Goal: Task Accomplishment & Management: Use online tool/utility

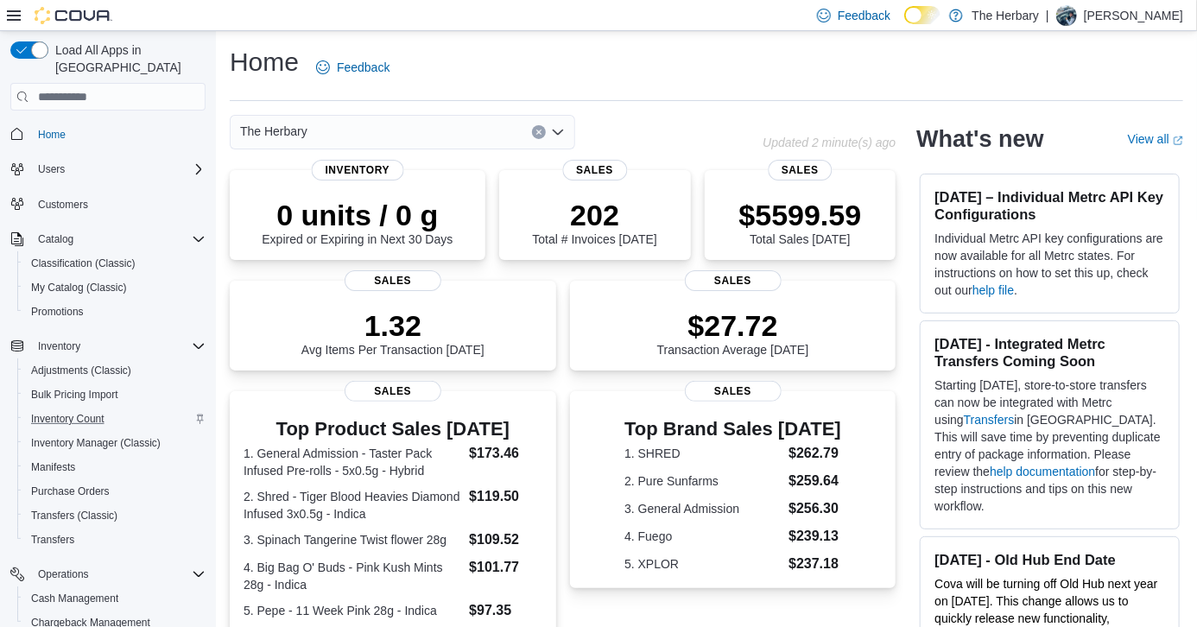
scroll to position [173, 0]
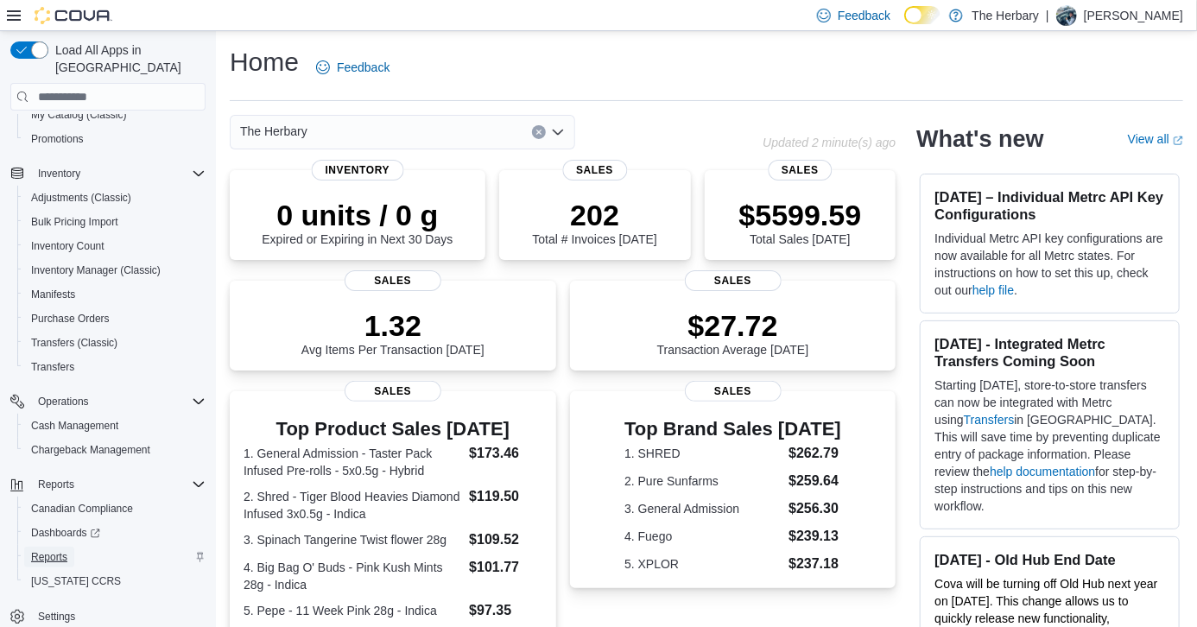
click at [55, 550] on span "Reports" at bounding box center [49, 557] width 36 height 14
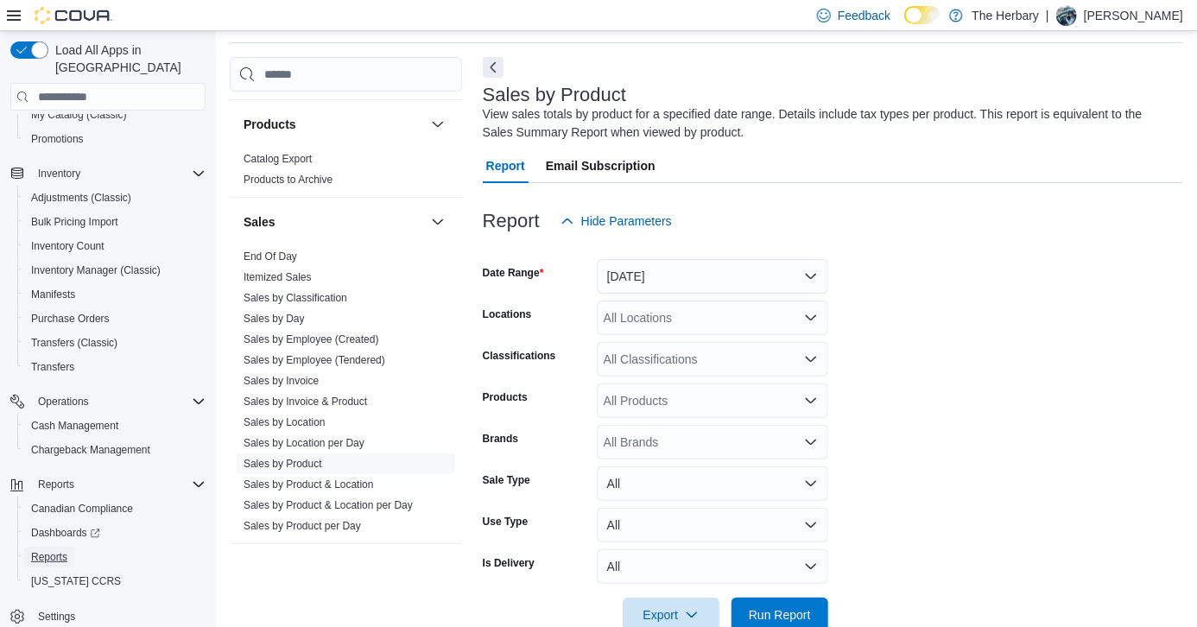
scroll to position [1283, 0]
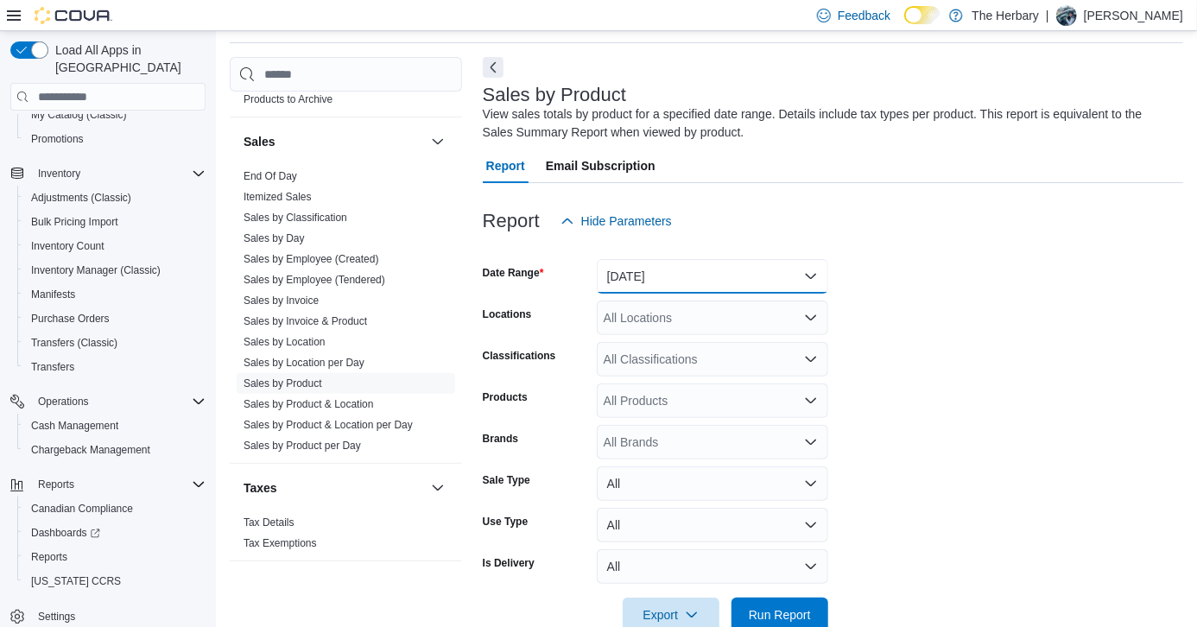
click at [754, 276] on button "Yesterday" at bounding box center [713, 276] width 232 height 35
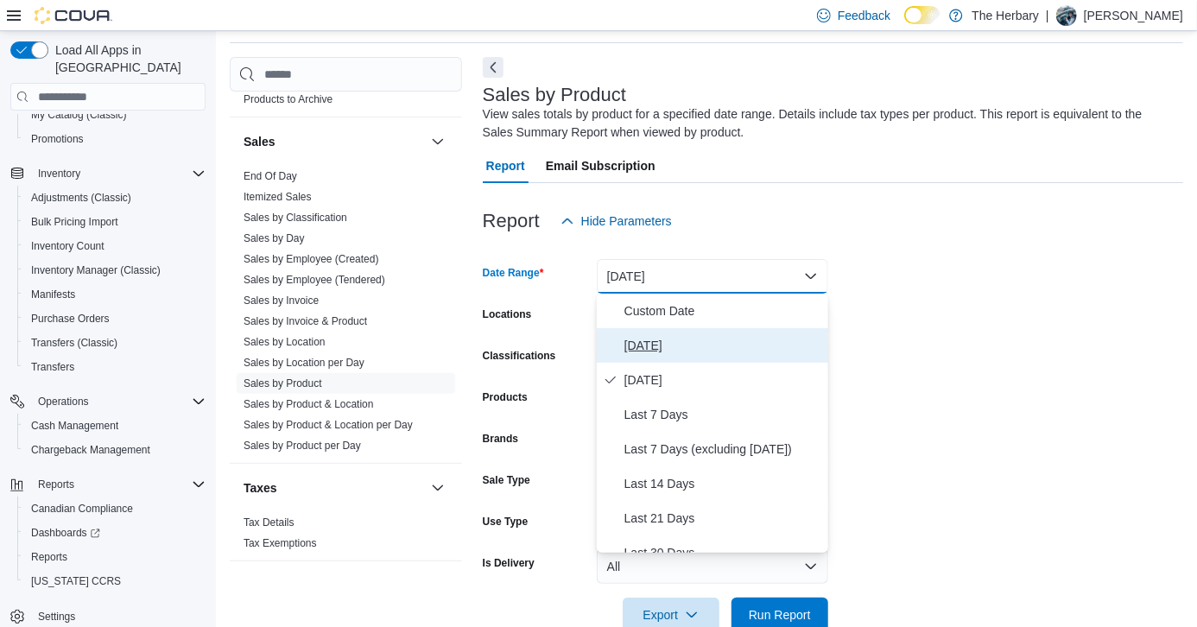
click at [662, 340] on span "Today" at bounding box center [723, 345] width 197 height 21
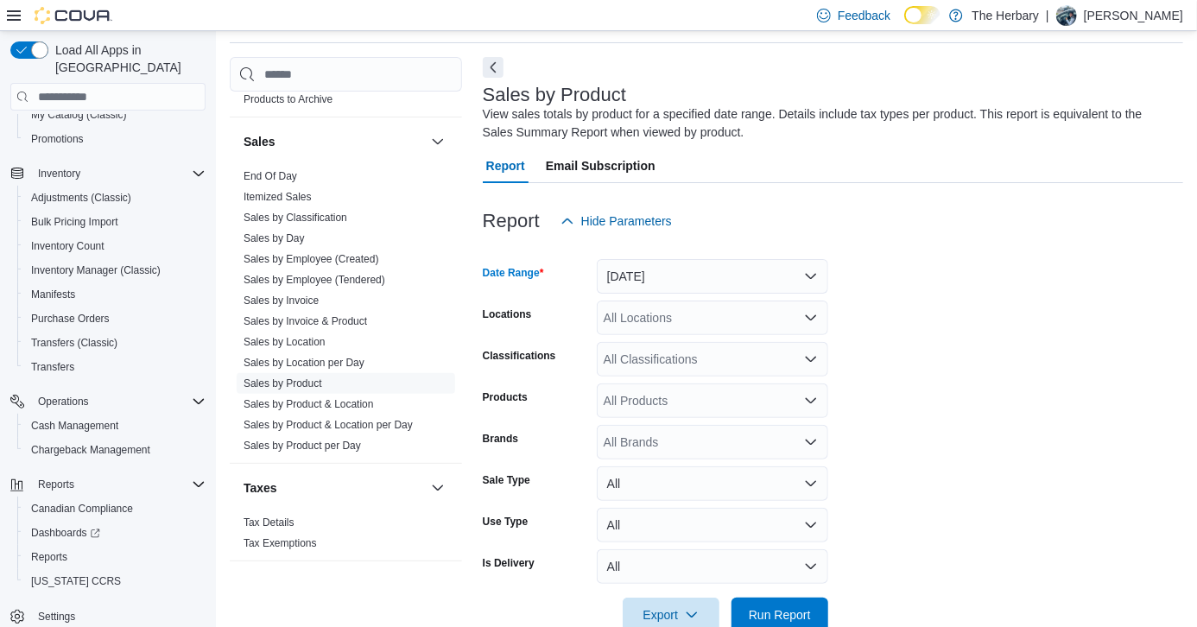
click at [700, 441] on div "All Brands" at bounding box center [713, 442] width 232 height 35
type input "***"
click at [634, 373] on button "XPLOR" at bounding box center [713, 385] width 232 height 25
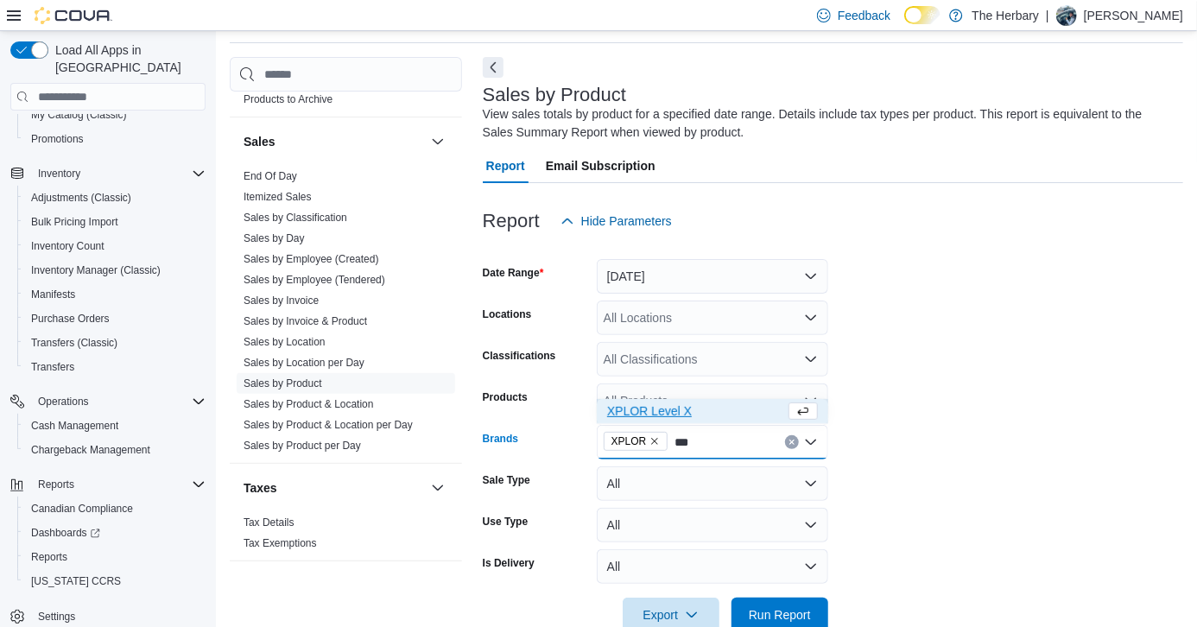
type input "***"
click at [653, 412] on span "XPLOR Level X" at bounding box center [696, 411] width 178 height 17
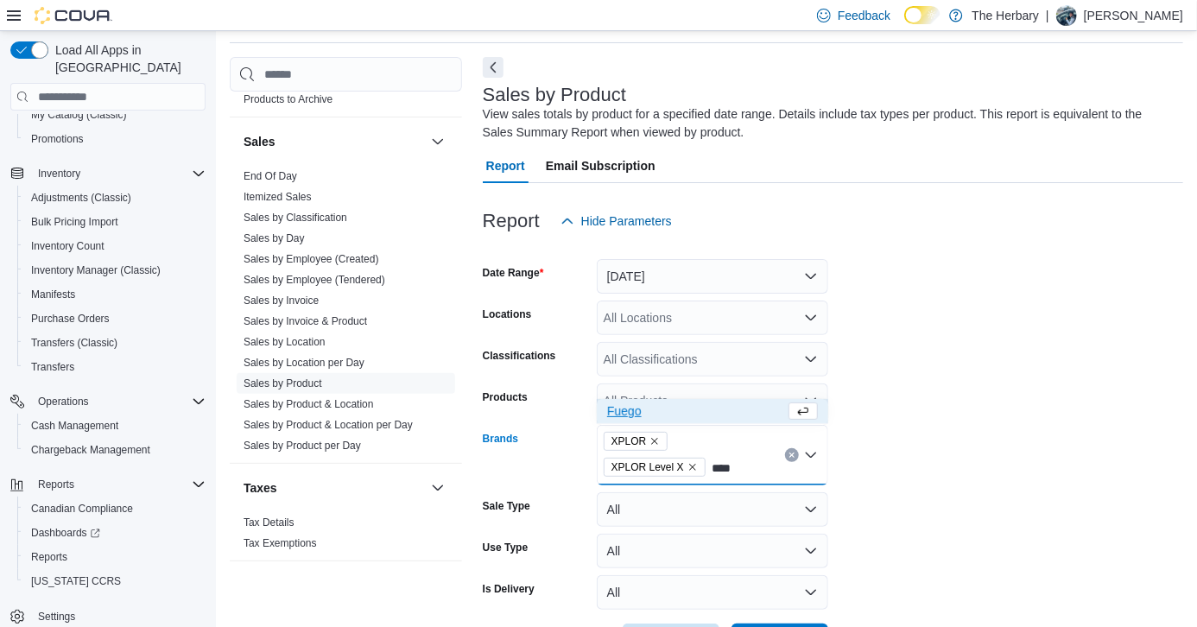
type input "****"
click at [630, 415] on span "Fuego" at bounding box center [696, 411] width 178 height 17
type input "*****"
click at [646, 416] on span "Happy & Stoned" at bounding box center [696, 411] width 178 height 17
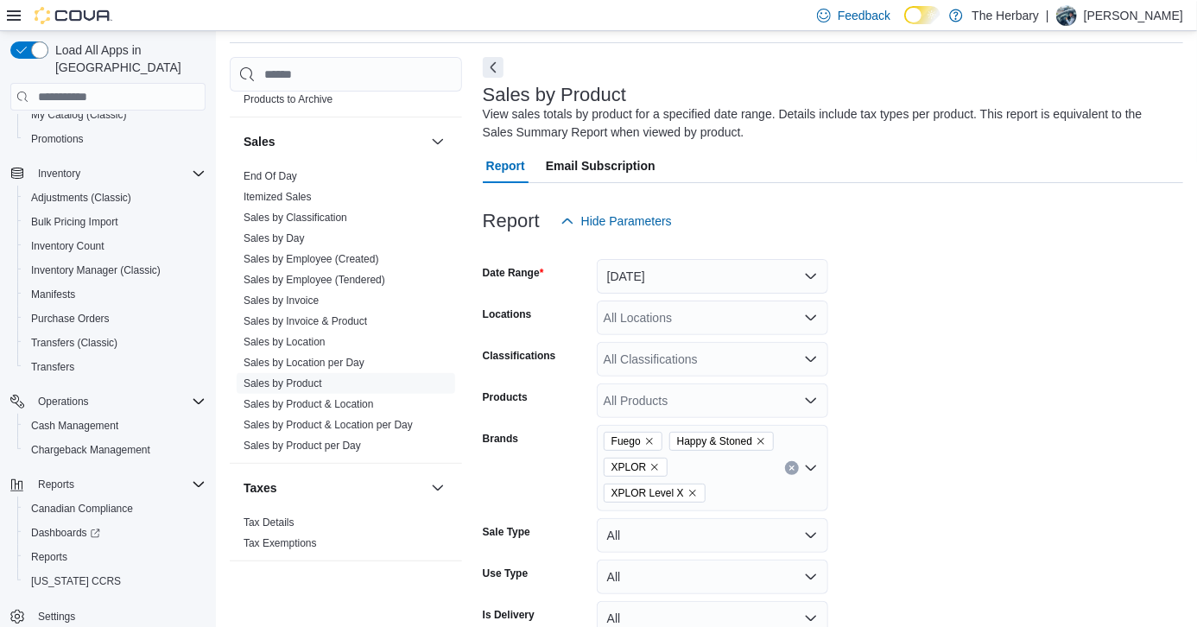
click at [1130, 417] on form "Date Range Today Locations All Locations Classifications All Classifications Pr…" at bounding box center [833, 461] width 701 height 446
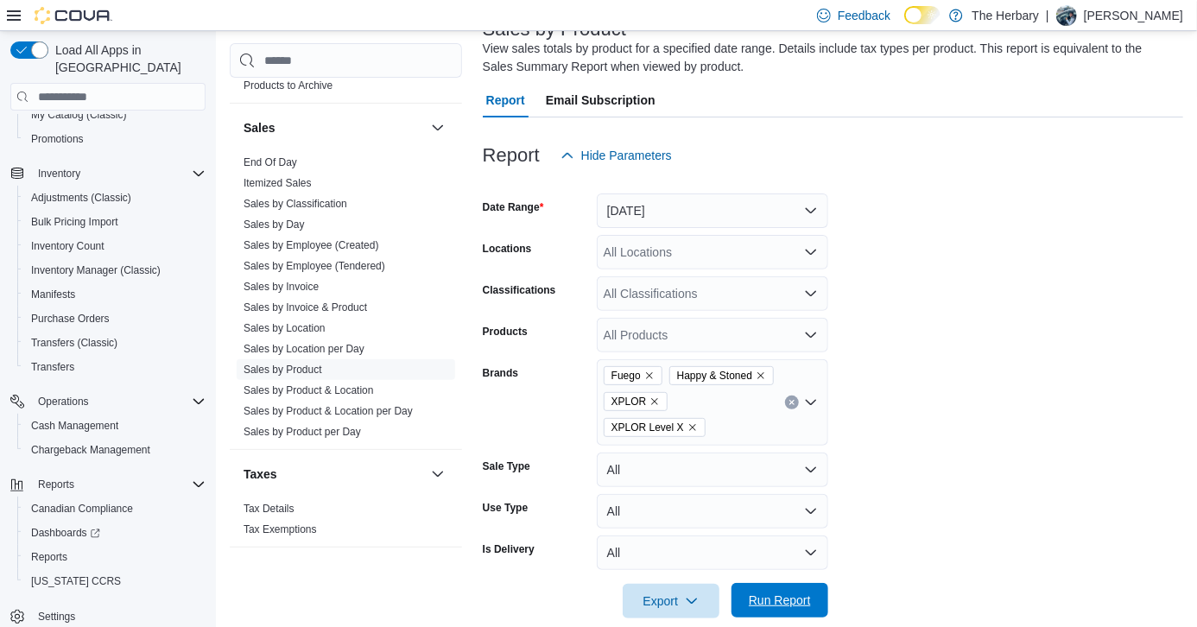
click at [819, 583] on button "Run Report" at bounding box center [780, 600] width 97 height 35
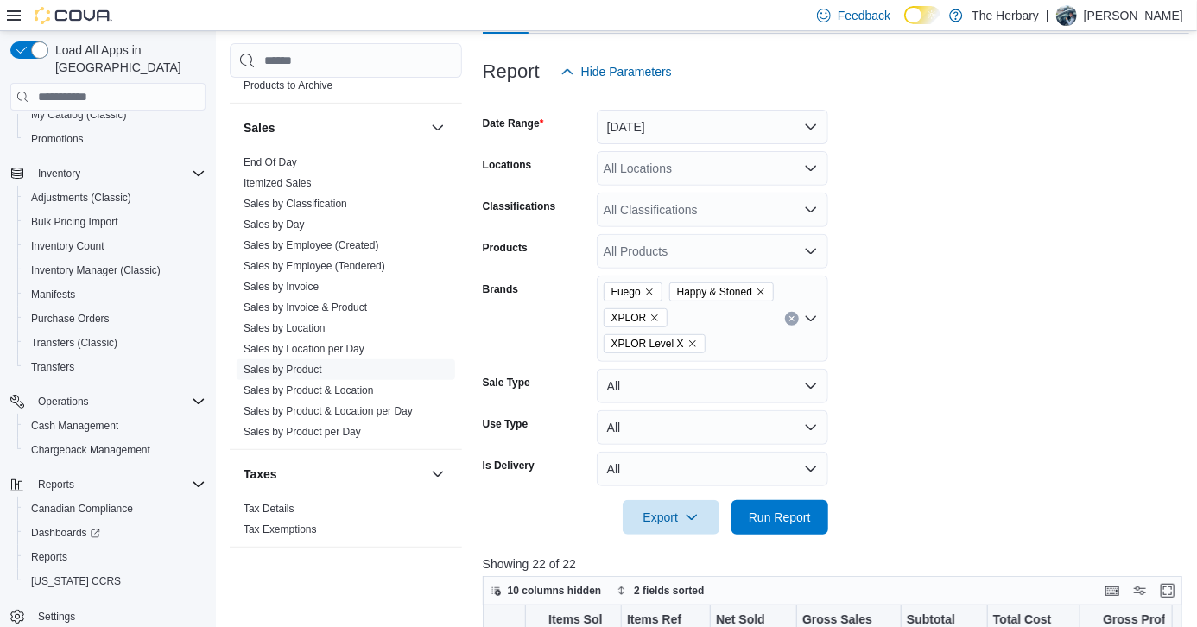
scroll to position [195, 0]
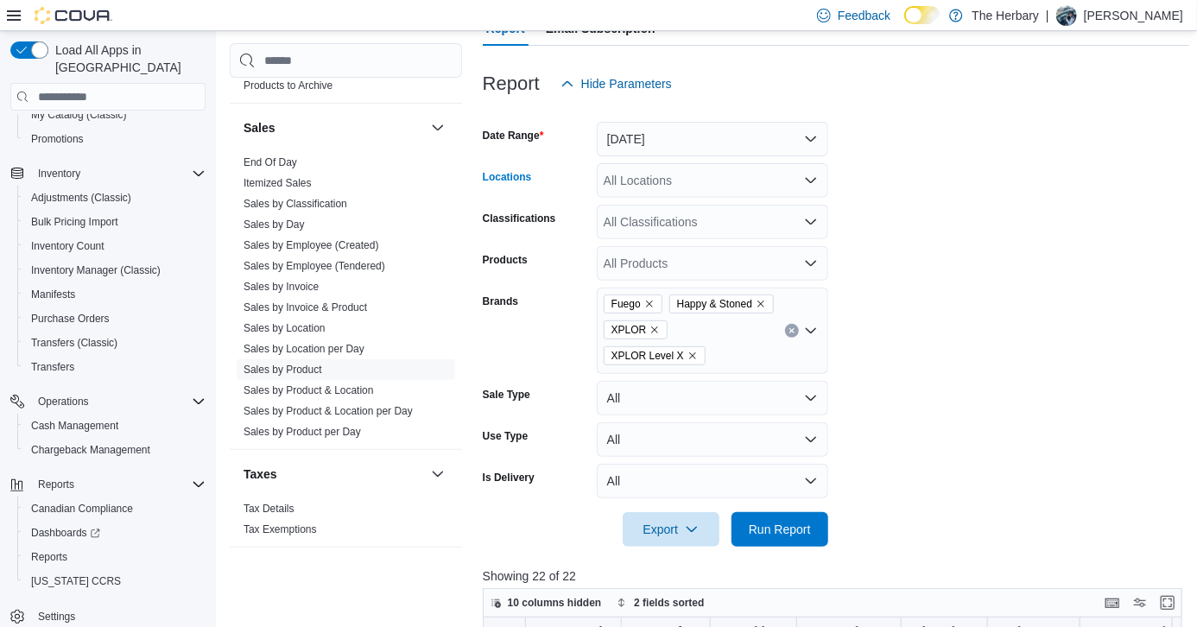
click at [779, 176] on div "All Locations" at bounding box center [713, 180] width 232 height 35
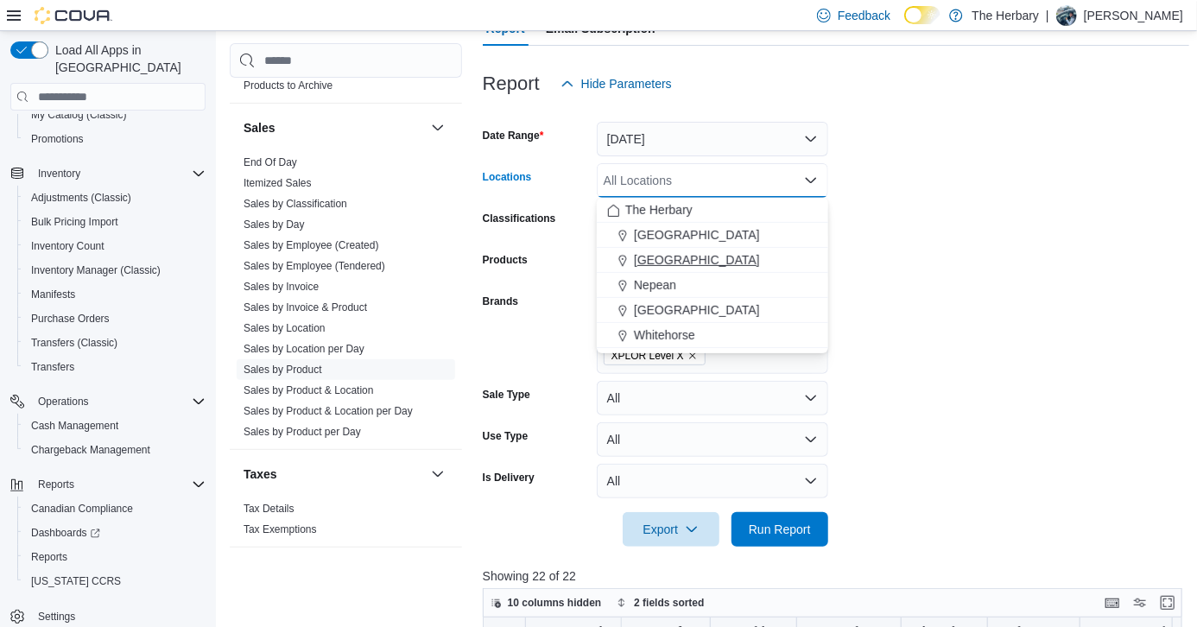
click at [668, 257] on span "London" at bounding box center [697, 259] width 126 height 17
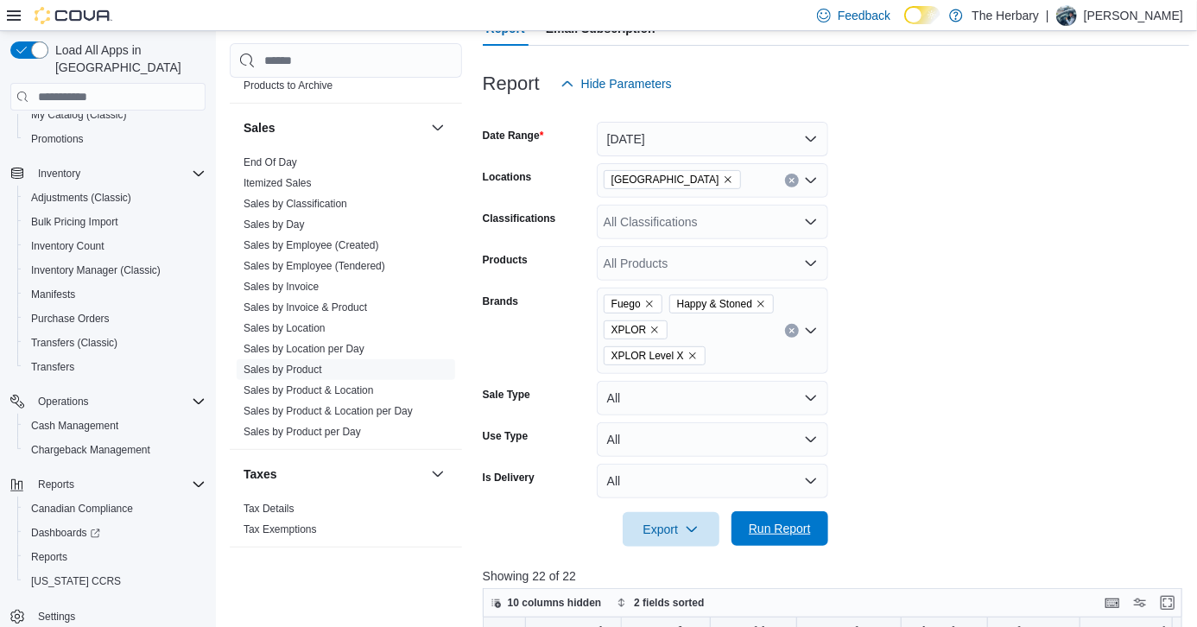
click at [780, 520] on span "Run Report" at bounding box center [780, 528] width 62 height 17
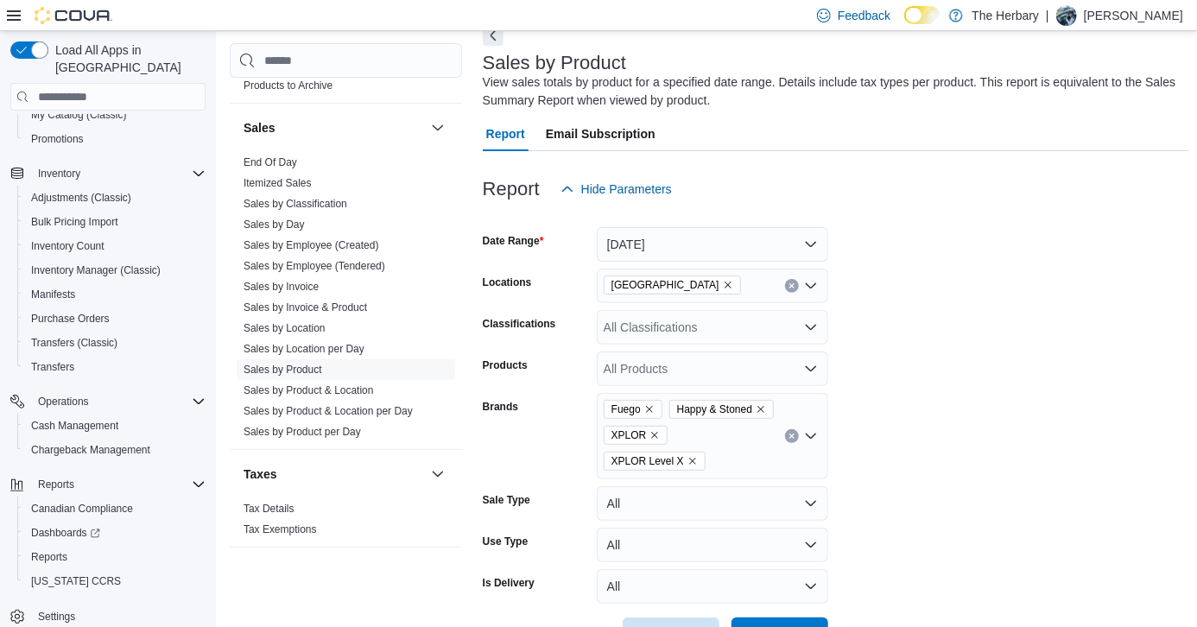
scroll to position [92, 0]
click at [789, 282] on icon "Clear input" at bounding box center [792, 284] width 7 height 7
click at [848, 314] on form "Date Range Today Locations All Locations Classifications All Classifications Pr…" at bounding box center [837, 428] width 708 height 446
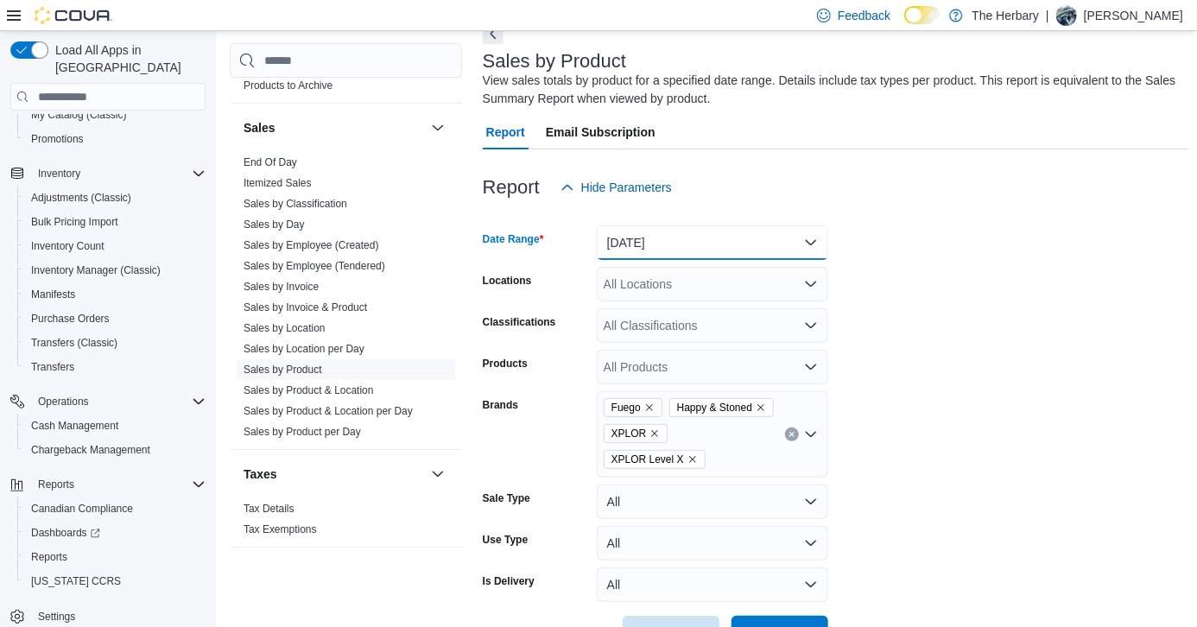
click at [733, 245] on button "Today" at bounding box center [713, 242] width 232 height 35
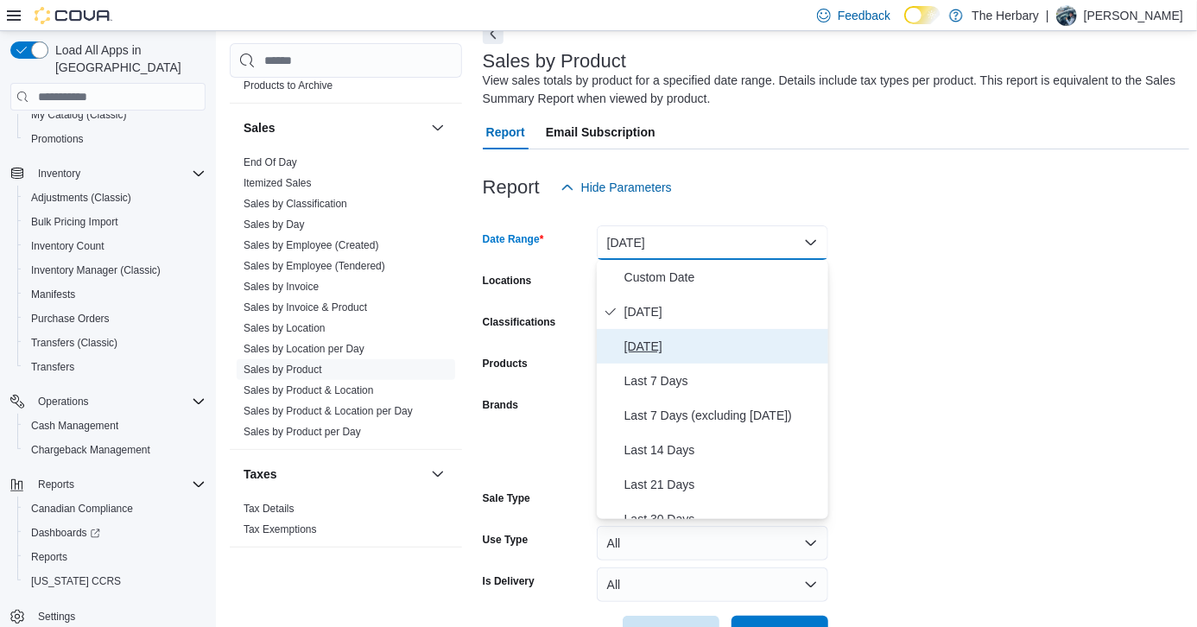
click at [674, 348] on span "Yesterday" at bounding box center [723, 346] width 197 height 21
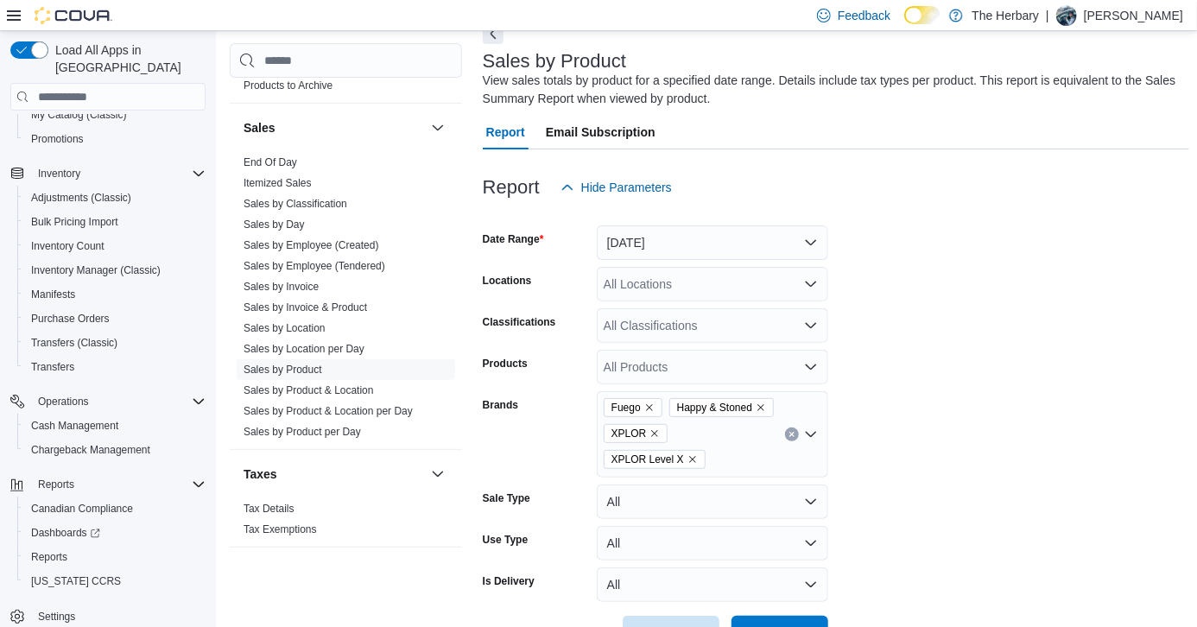
click at [1004, 472] on form "Date Range Yesterday Locations All Locations Classifications All Classification…" at bounding box center [837, 428] width 708 height 446
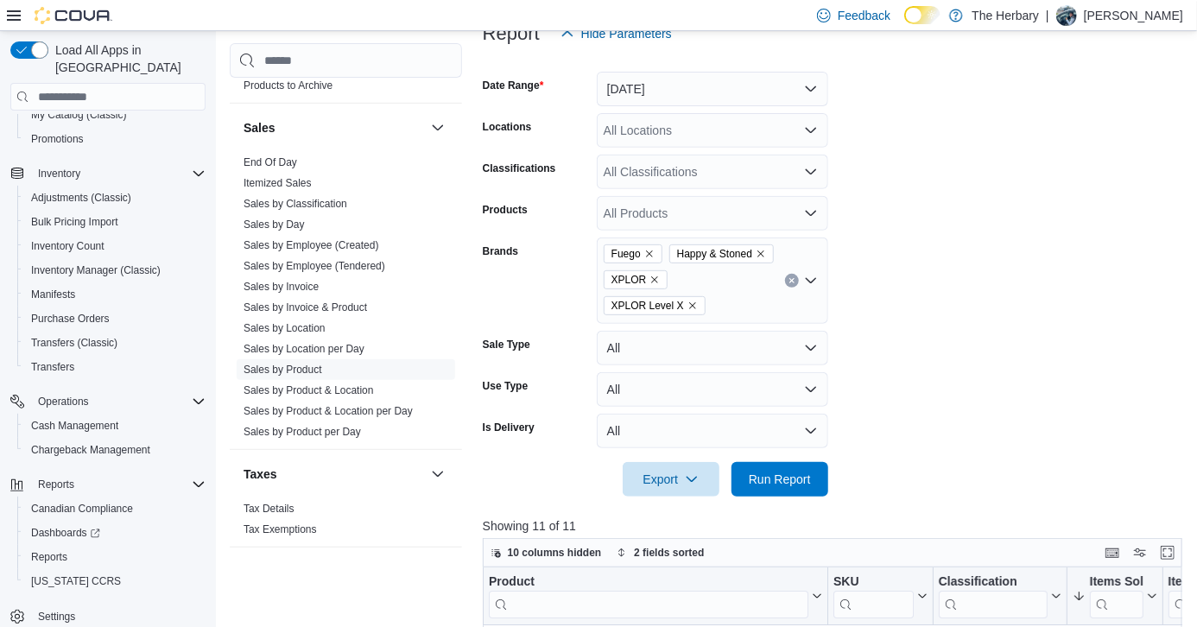
scroll to position [259, 0]
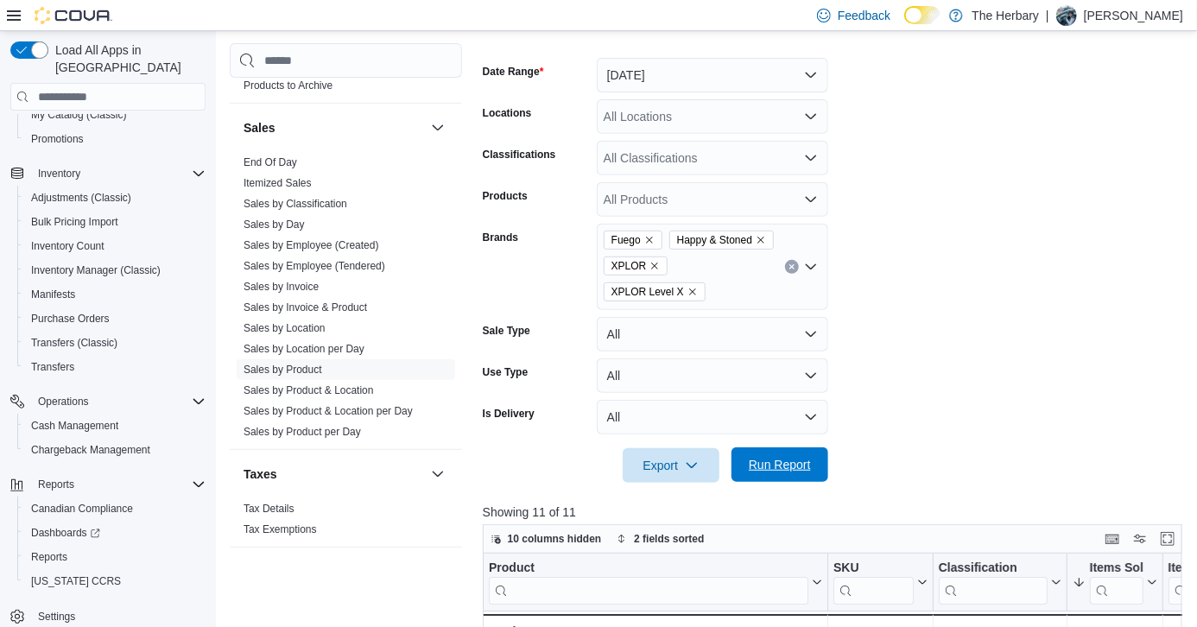
click at [788, 448] on span "Run Report" at bounding box center [780, 465] width 76 height 35
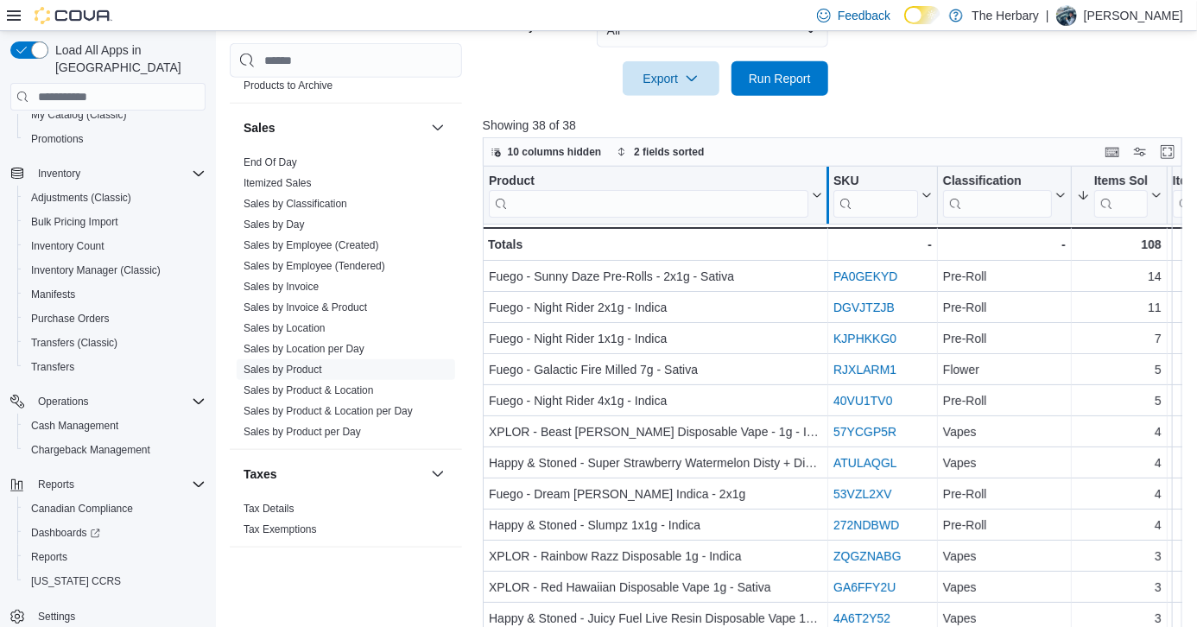
scroll to position [143, 0]
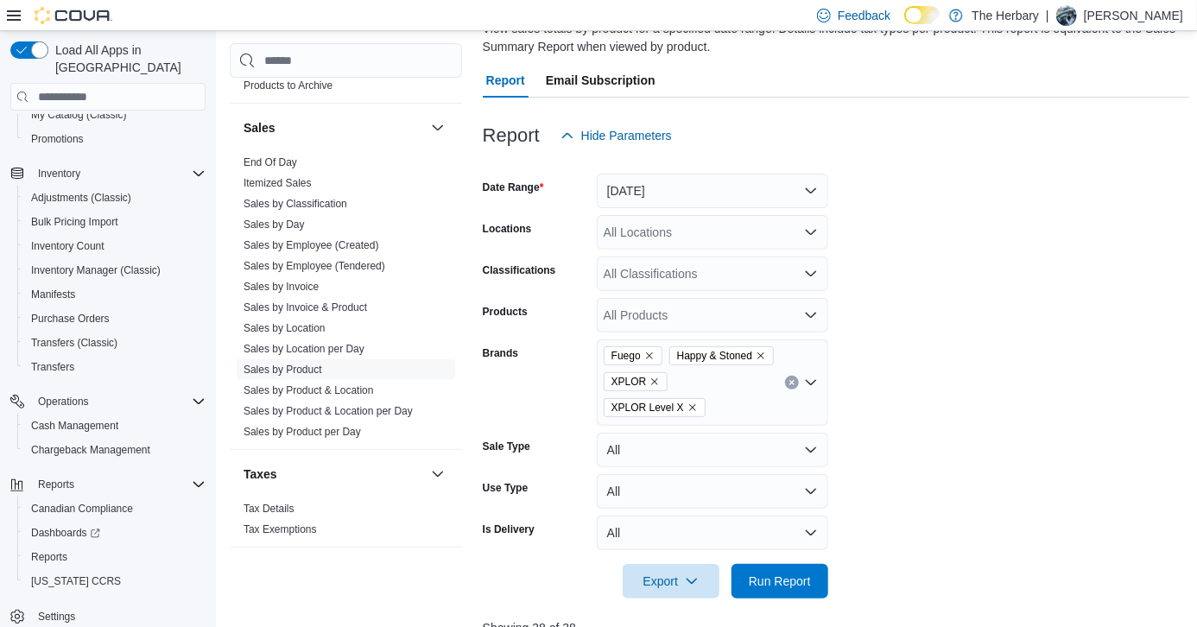
click at [750, 231] on div "All Locations" at bounding box center [713, 232] width 232 height 35
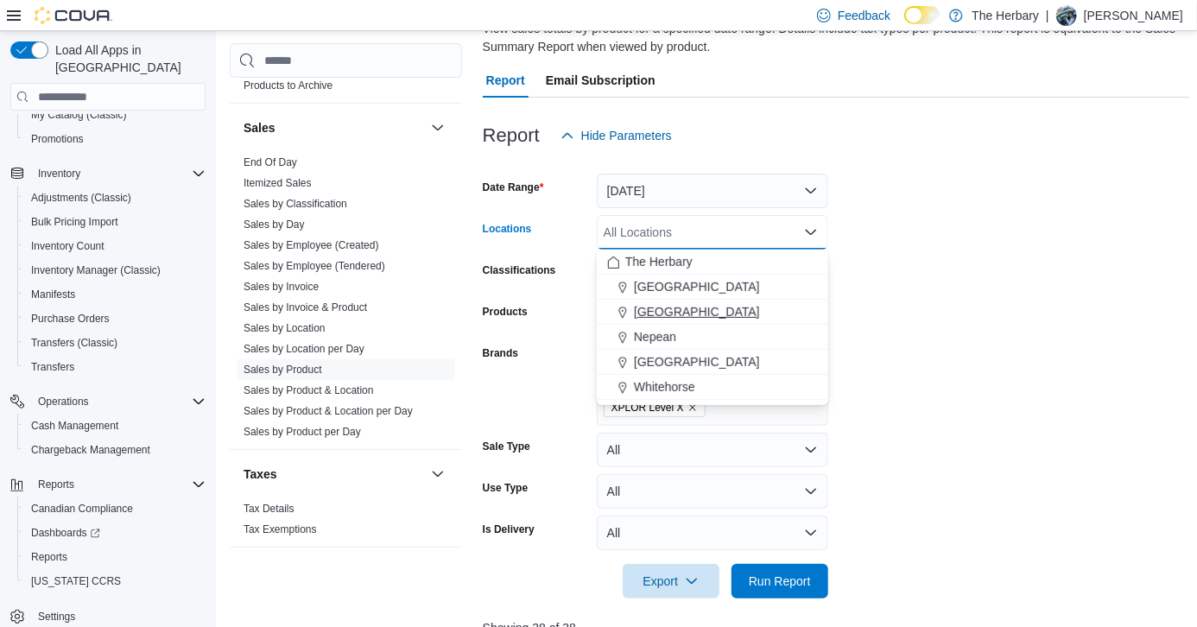
click at [657, 307] on span "London" at bounding box center [697, 311] width 126 height 17
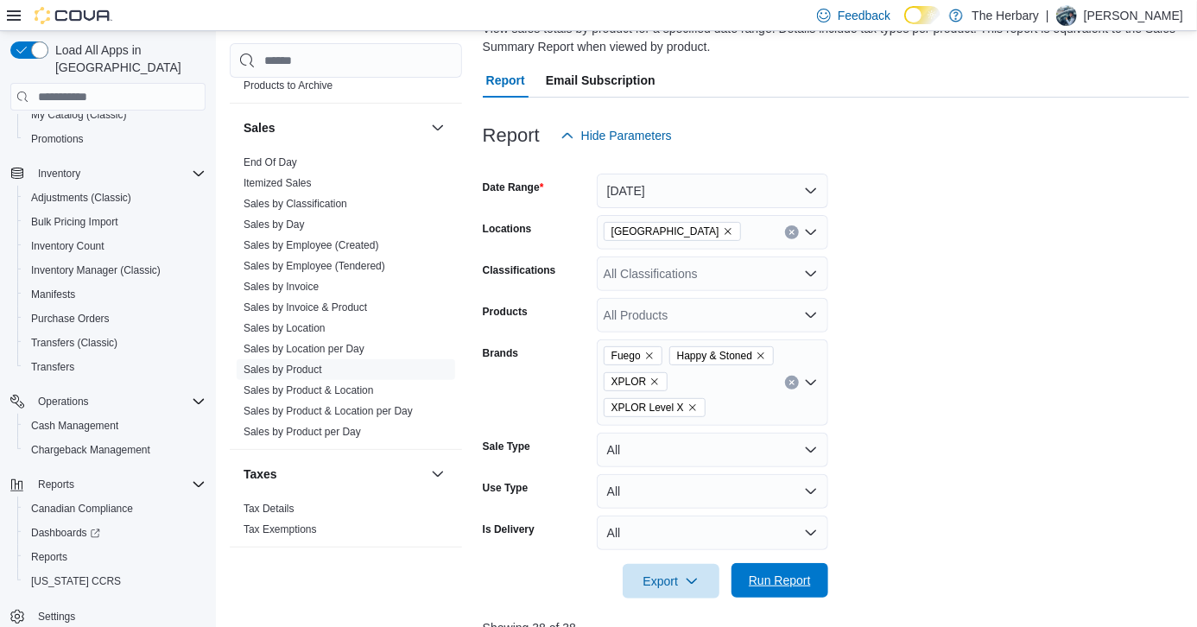
click at [791, 572] on span "Run Report" at bounding box center [780, 580] width 62 height 17
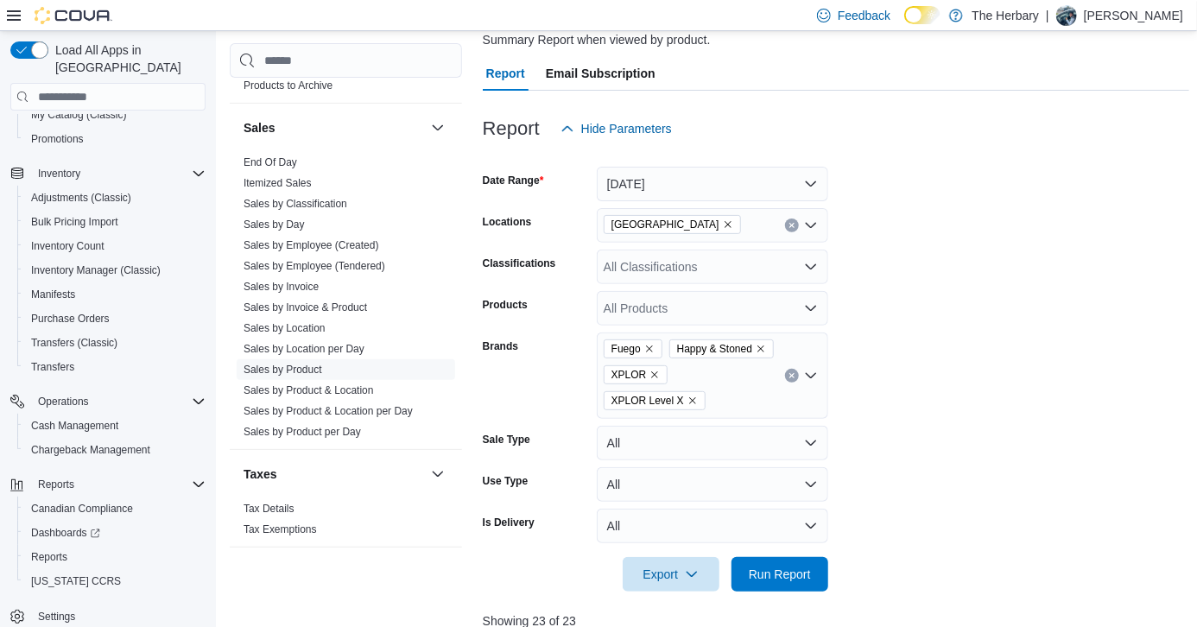
scroll to position [147, 0]
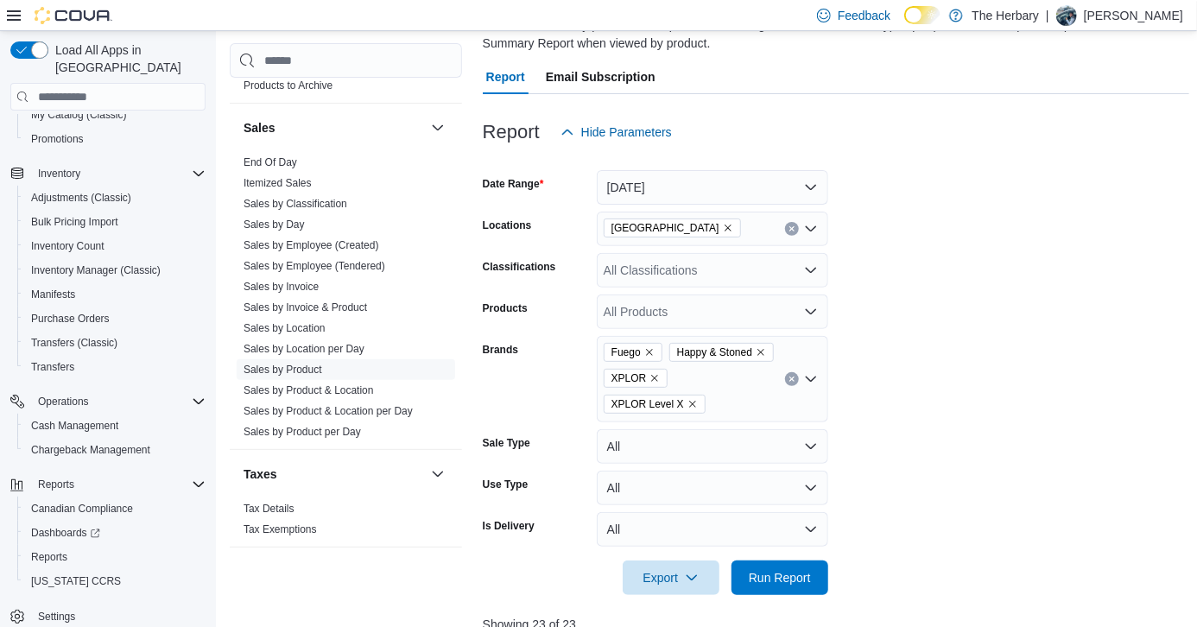
click at [794, 225] on icon "Clear input" at bounding box center [792, 228] width 7 height 7
click at [740, 173] on button "Yesterday" at bounding box center [713, 187] width 232 height 35
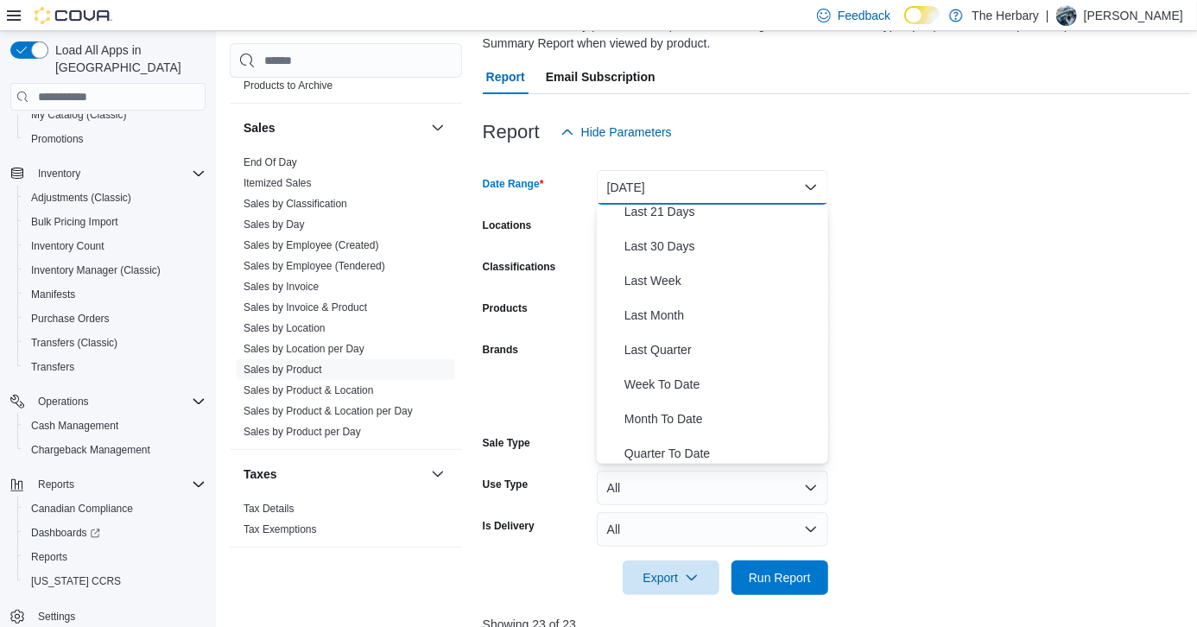
scroll to position [259, 0]
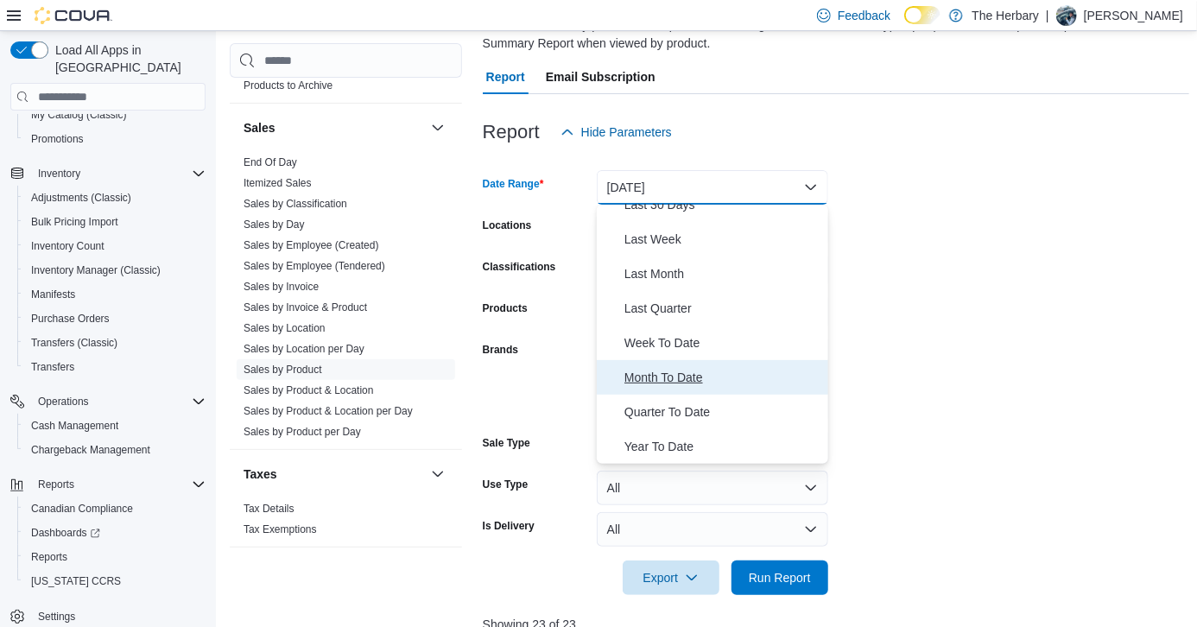
click at [681, 373] on span "Month To Date" at bounding box center [723, 377] width 197 height 21
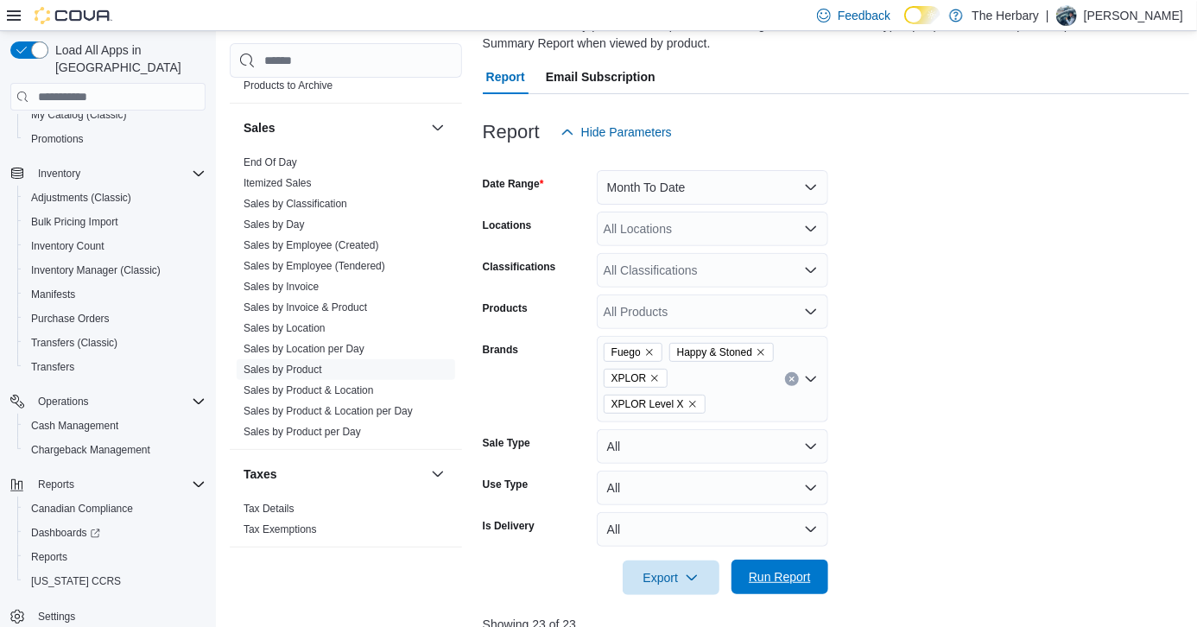
click at [795, 568] on span "Run Report" at bounding box center [780, 576] width 62 height 17
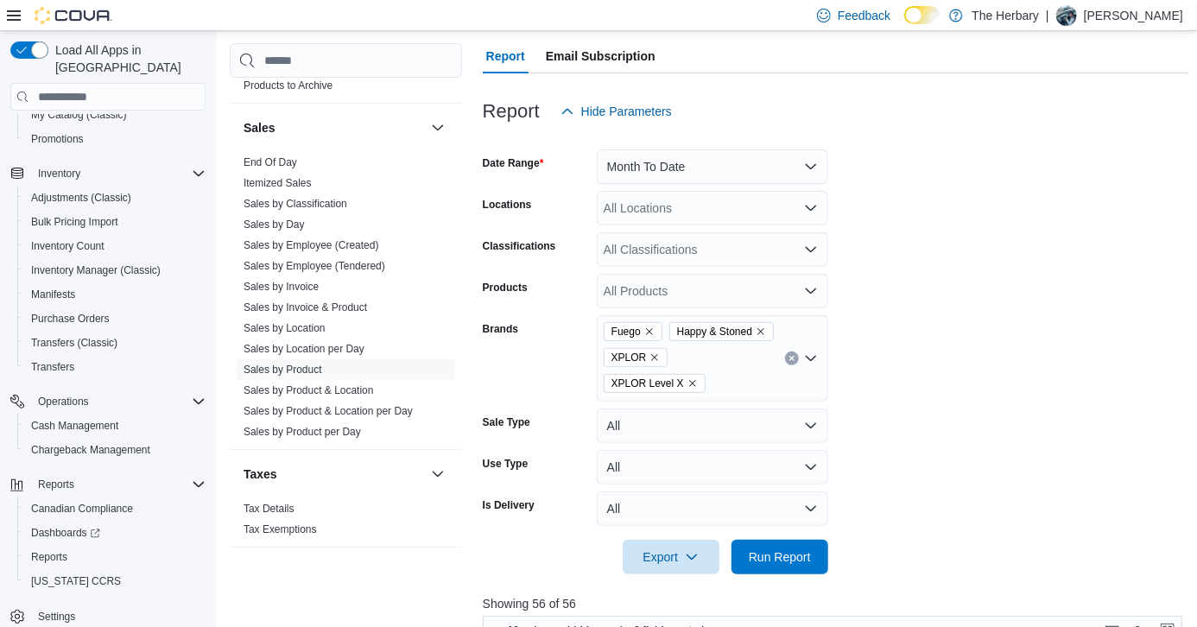
scroll to position [168, 0]
click at [749, 198] on div "All Locations" at bounding box center [713, 207] width 232 height 35
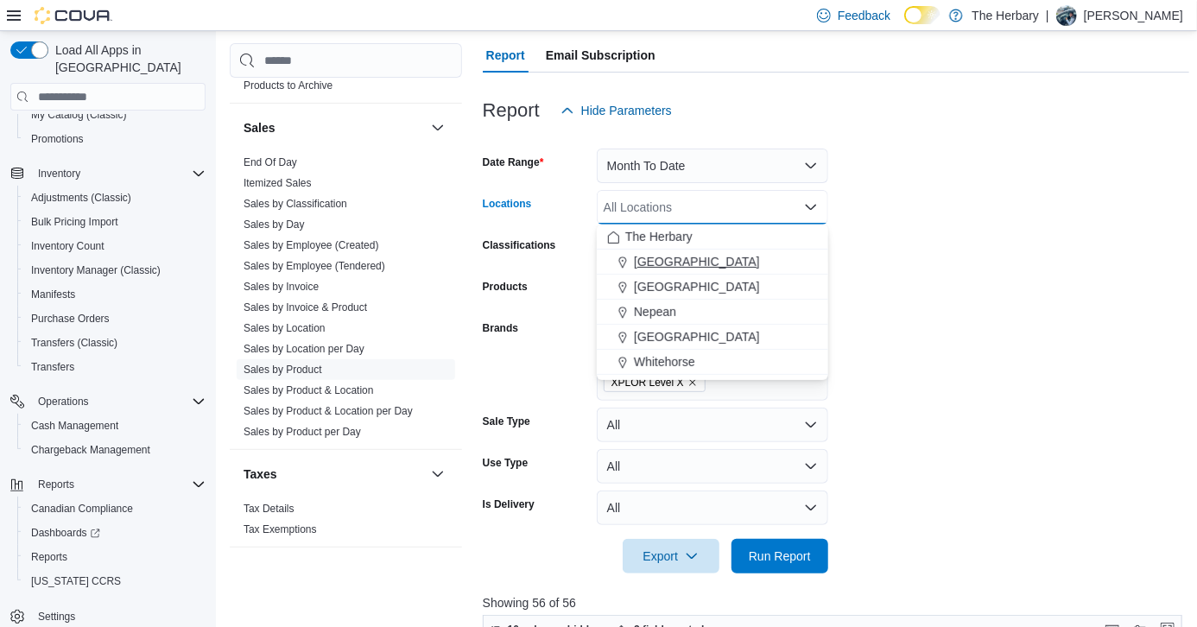
click at [678, 271] on button "Kingston" at bounding box center [713, 262] width 232 height 25
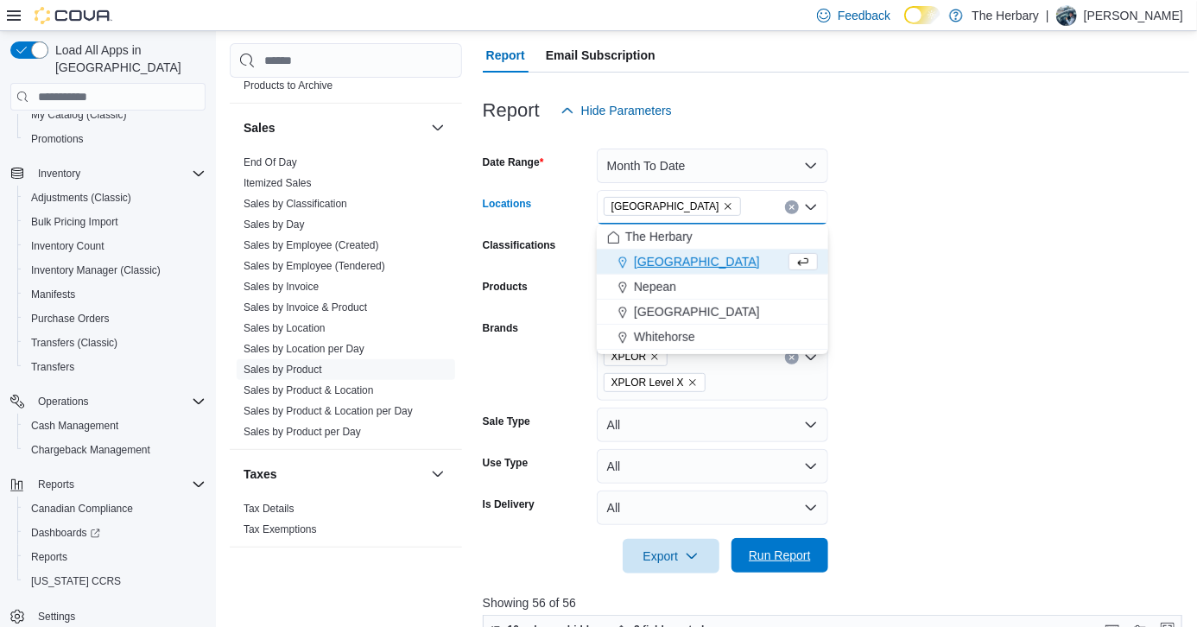
click at [765, 547] on span "Run Report" at bounding box center [780, 555] width 62 height 17
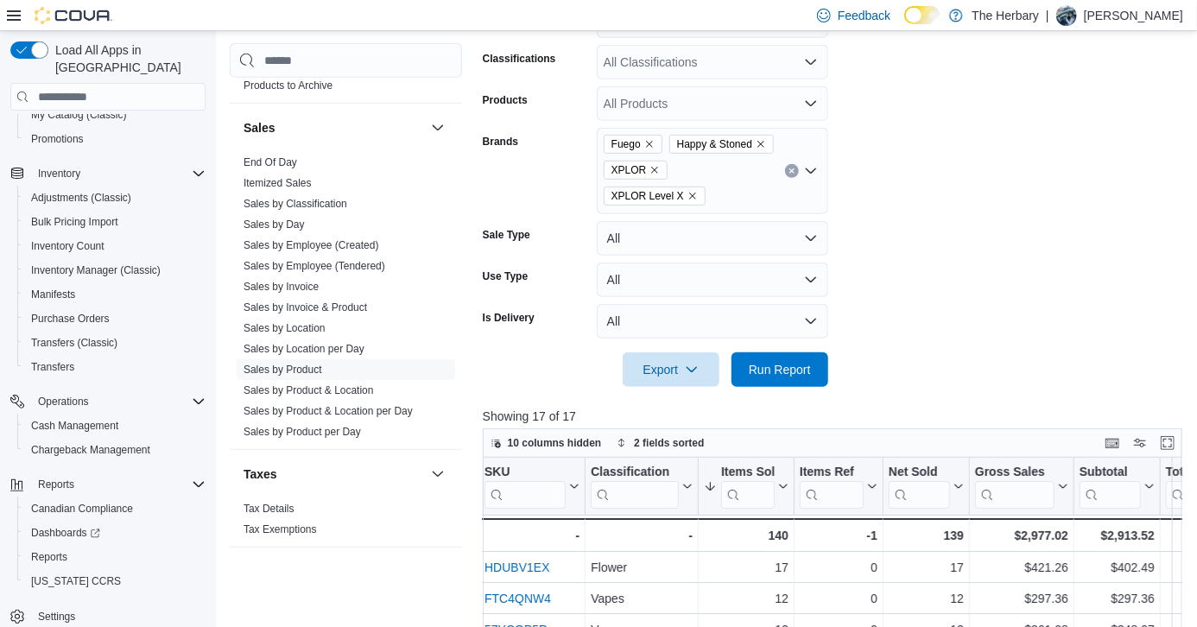
scroll to position [314, 0]
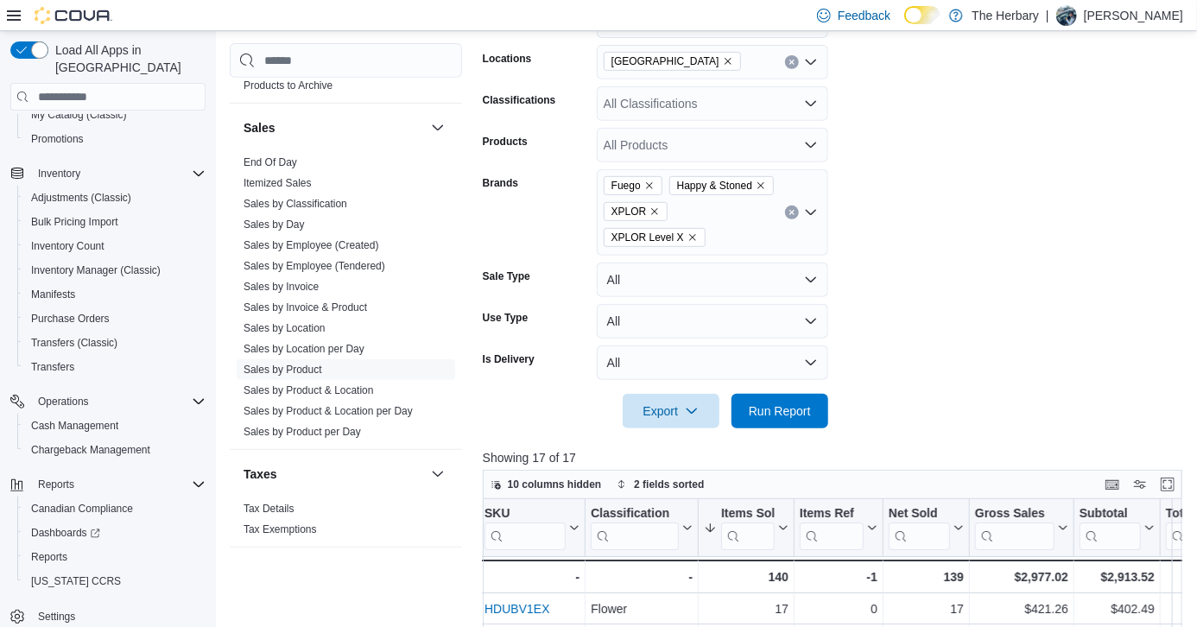
click at [789, 59] on icon "Clear input" at bounding box center [792, 62] width 7 height 7
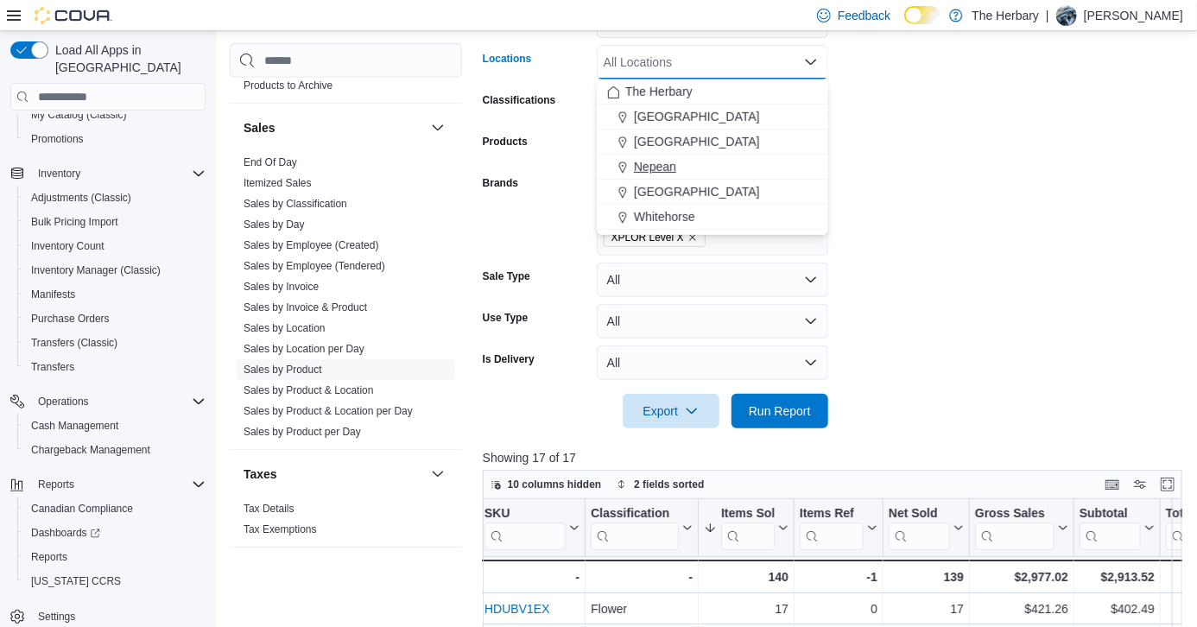
drag, startPoint x: 670, startPoint y: 165, endPoint x: 654, endPoint y: 168, distance: 16.8
click at [654, 168] on span "Nepean" at bounding box center [655, 166] width 42 height 17
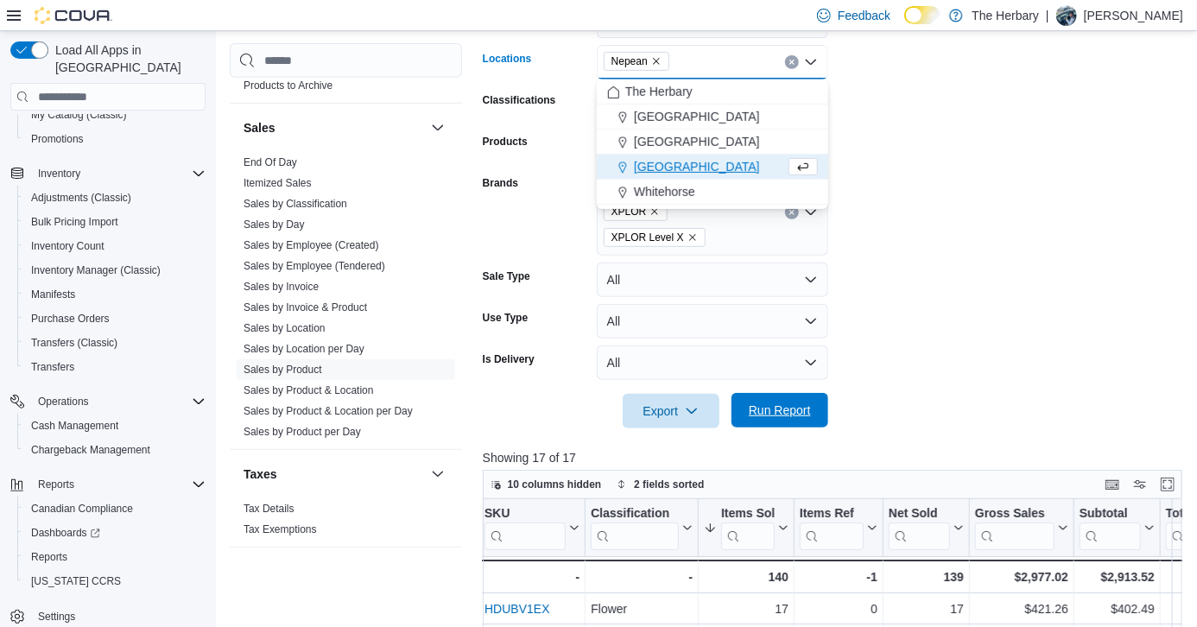
click at [784, 393] on span "Run Report" at bounding box center [780, 410] width 76 height 35
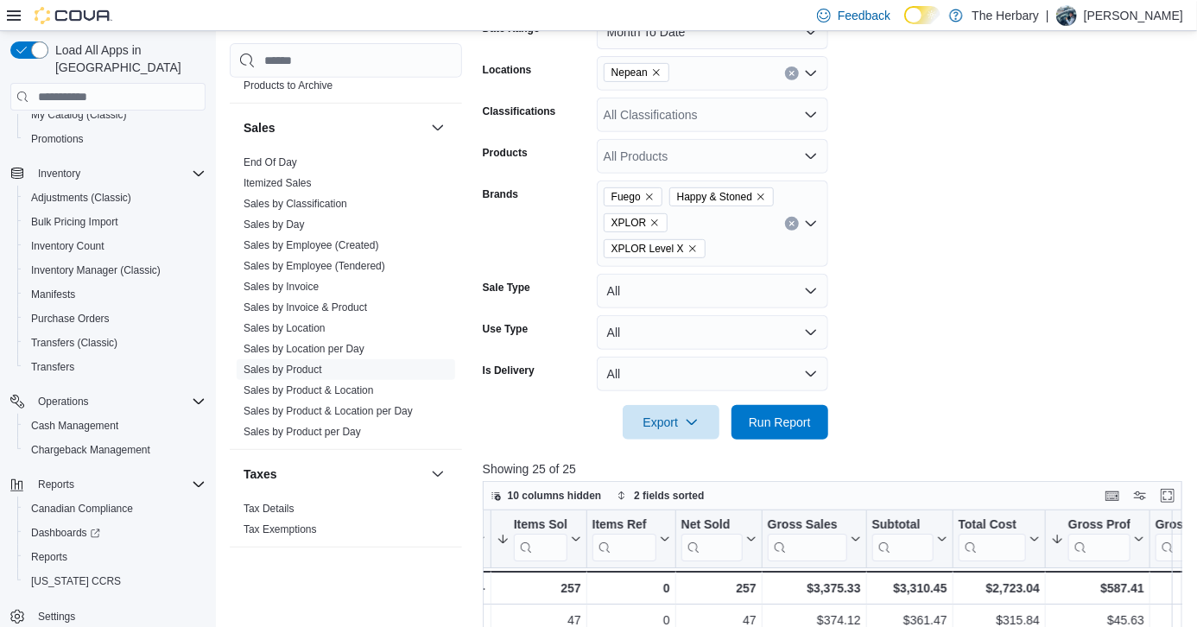
scroll to position [276, 0]
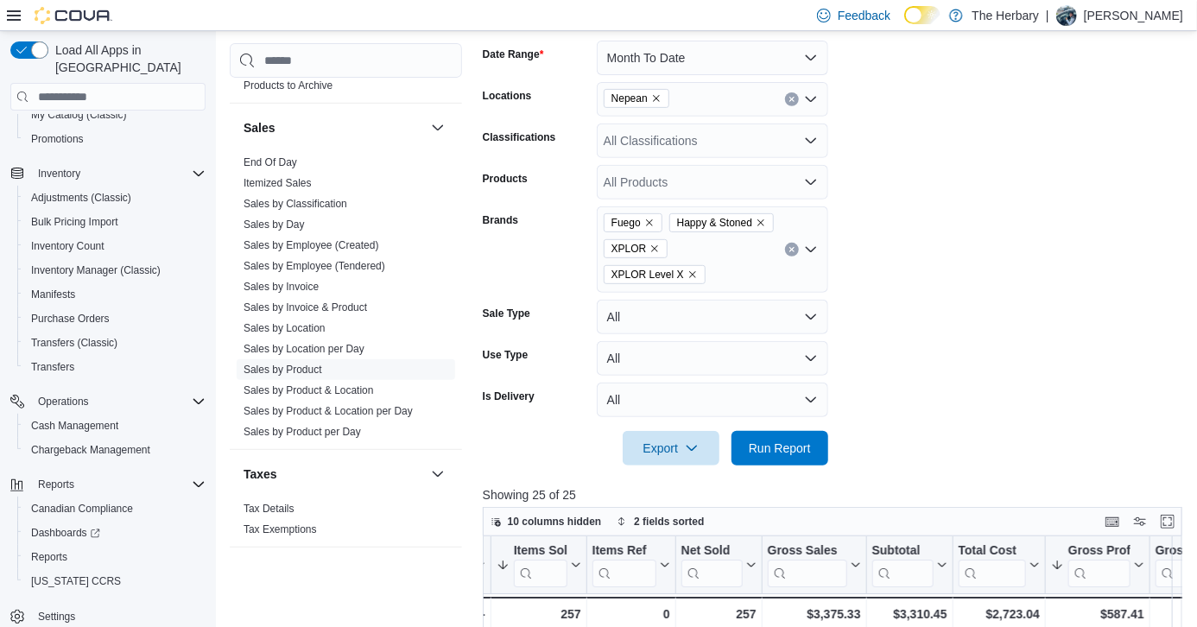
click at [660, 97] on icon "Remove Nepean from selection in this group" at bounding box center [656, 98] width 10 height 10
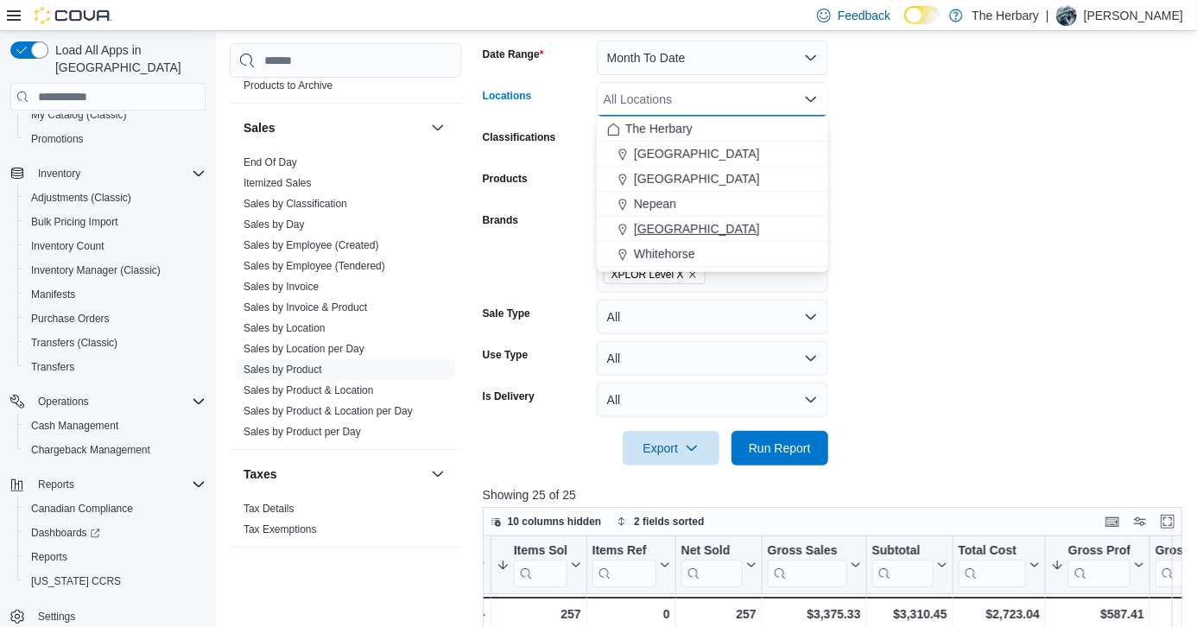
click at [652, 225] on span "Ottawa" at bounding box center [697, 228] width 126 height 17
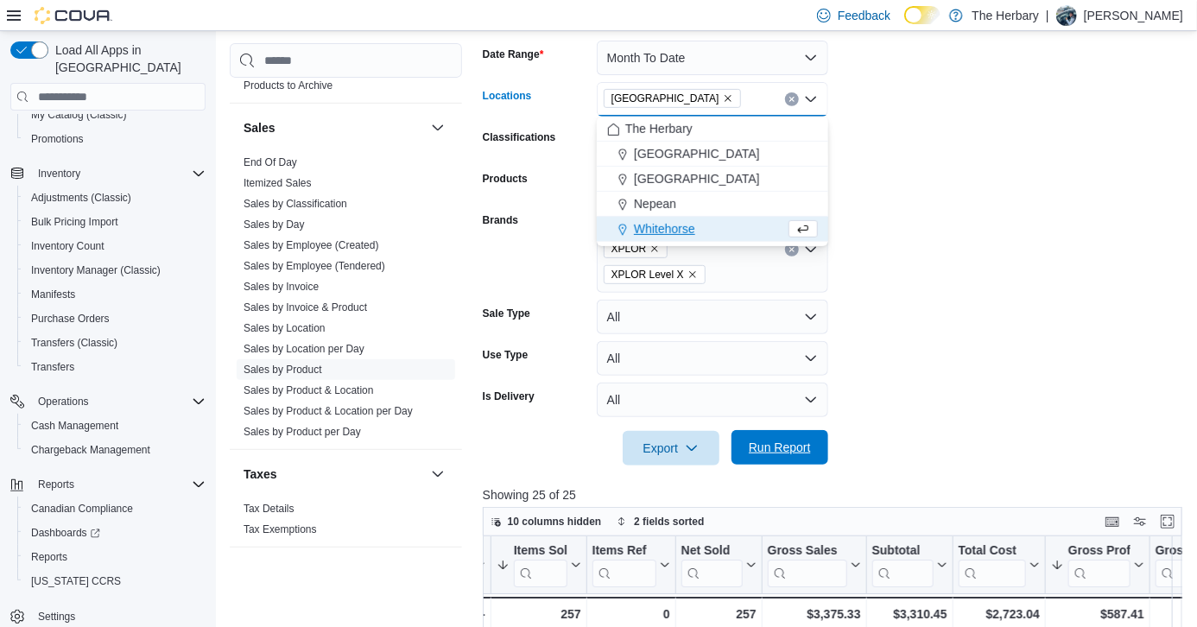
click at [789, 433] on span "Run Report" at bounding box center [780, 447] width 76 height 35
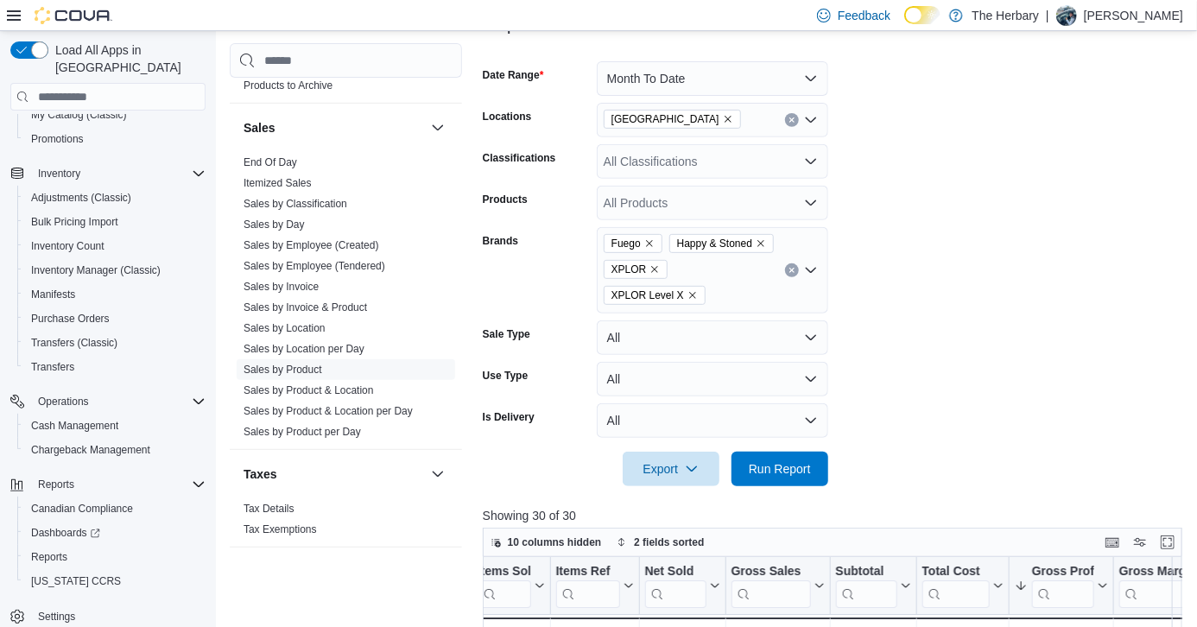
scroll to position [297, 0]
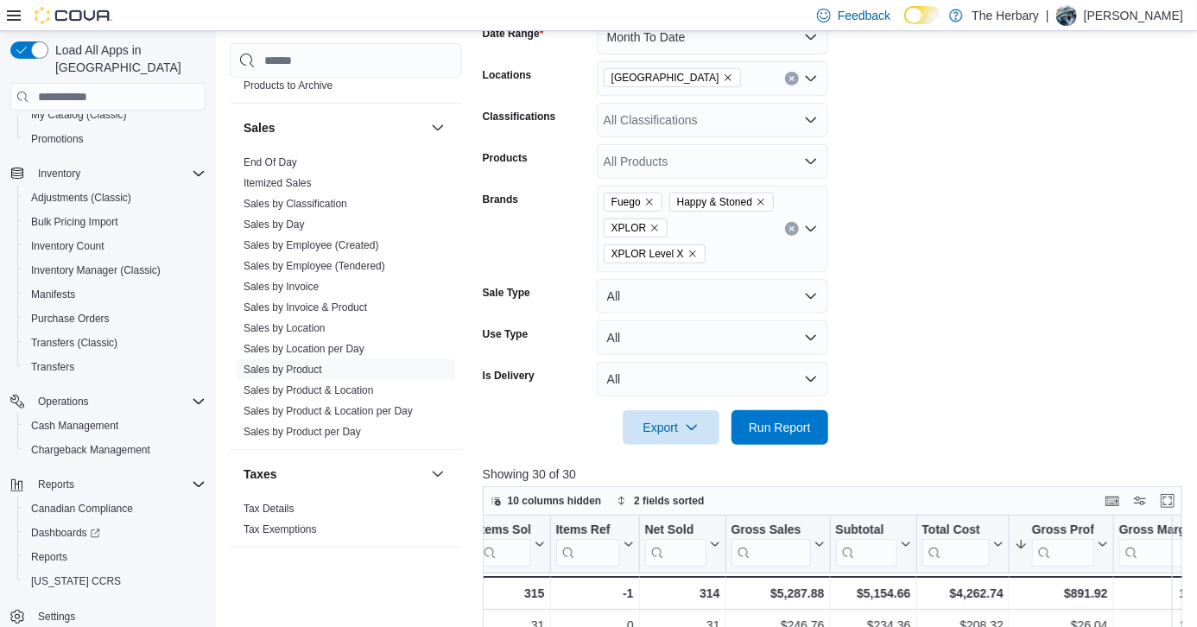
click at [789, 79] on icon "Clear input" at bounding box center [792, 78] width 7 height 7
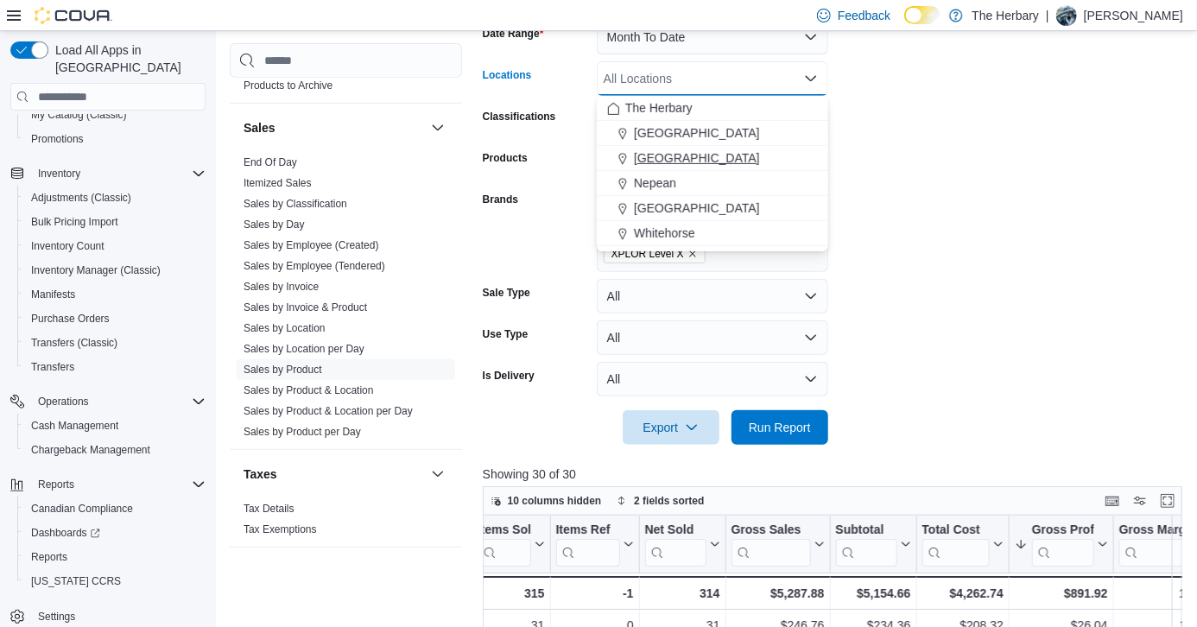
click at [667, 155] on span "London" at bounding box center [697, 157] width 126 height 17
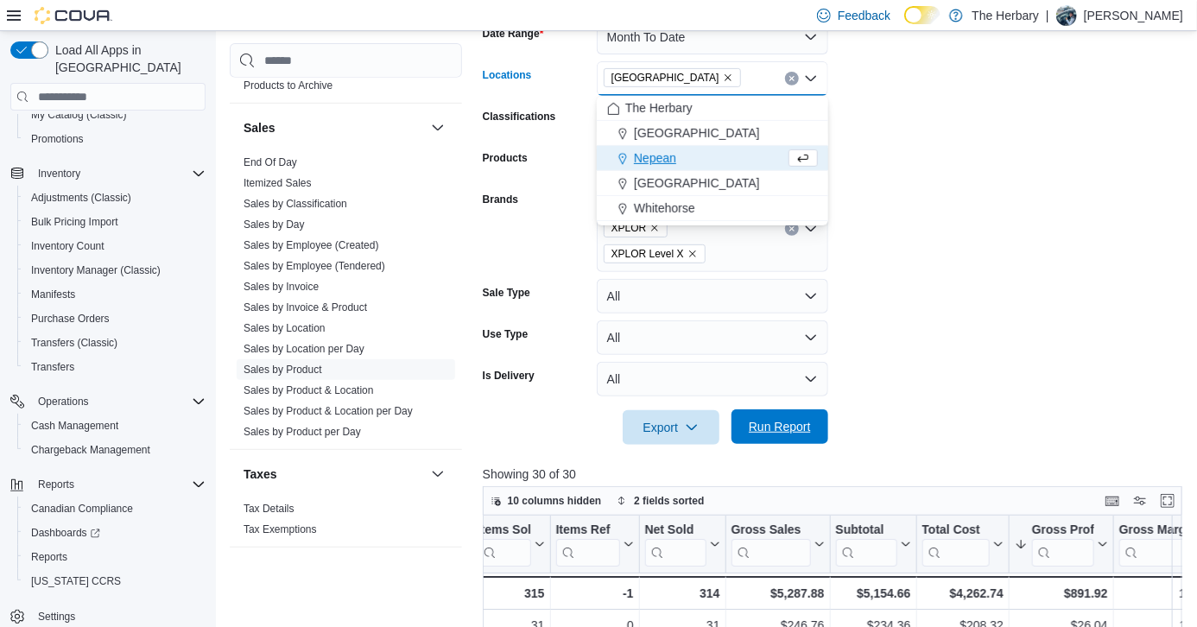
click at [775, 418] on span "Run Report" at bounding box center [780, 426] width 62 height 17
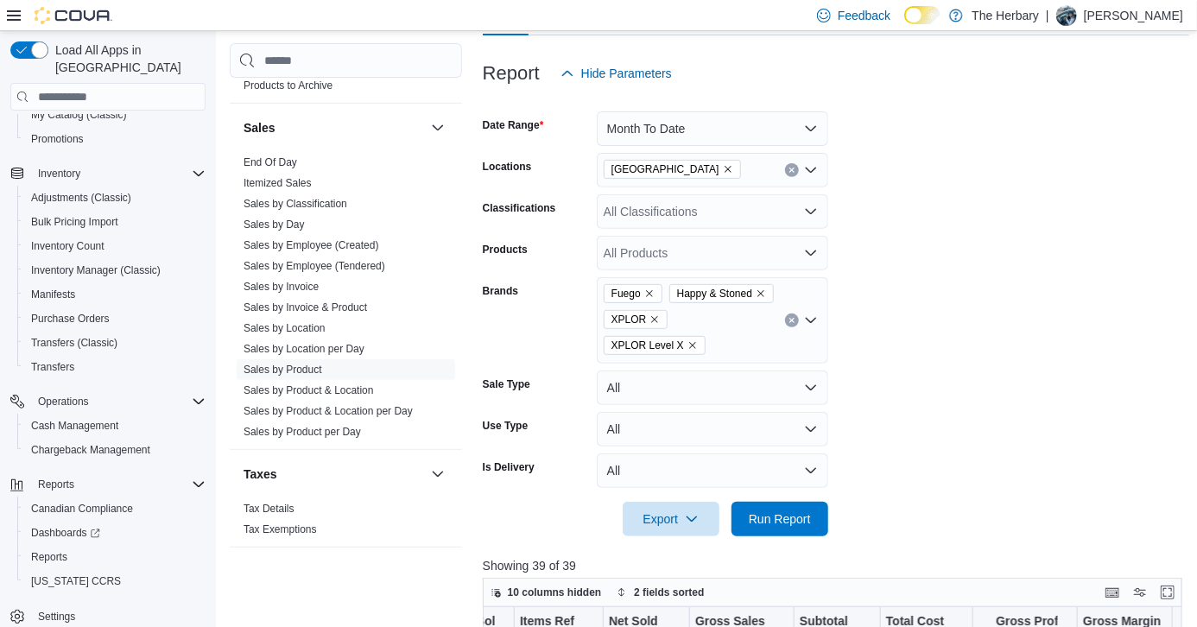
scroll to position [194, 0]
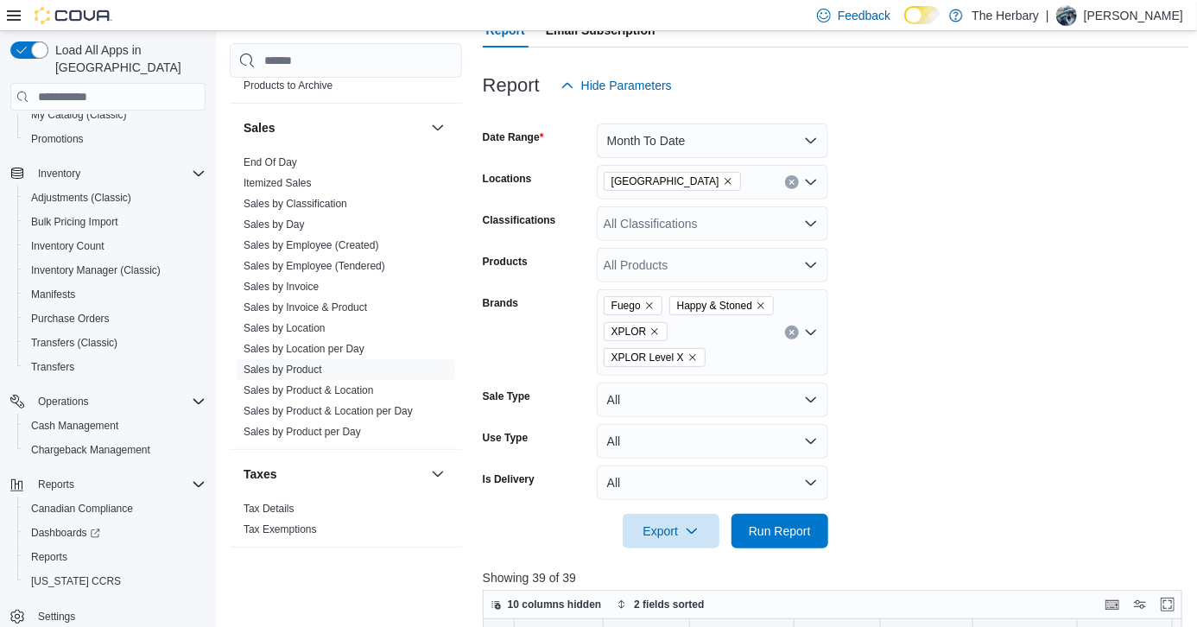
click at [791, 326] on button "Clear input" at bounding box center [792, 333] width 14 height 14
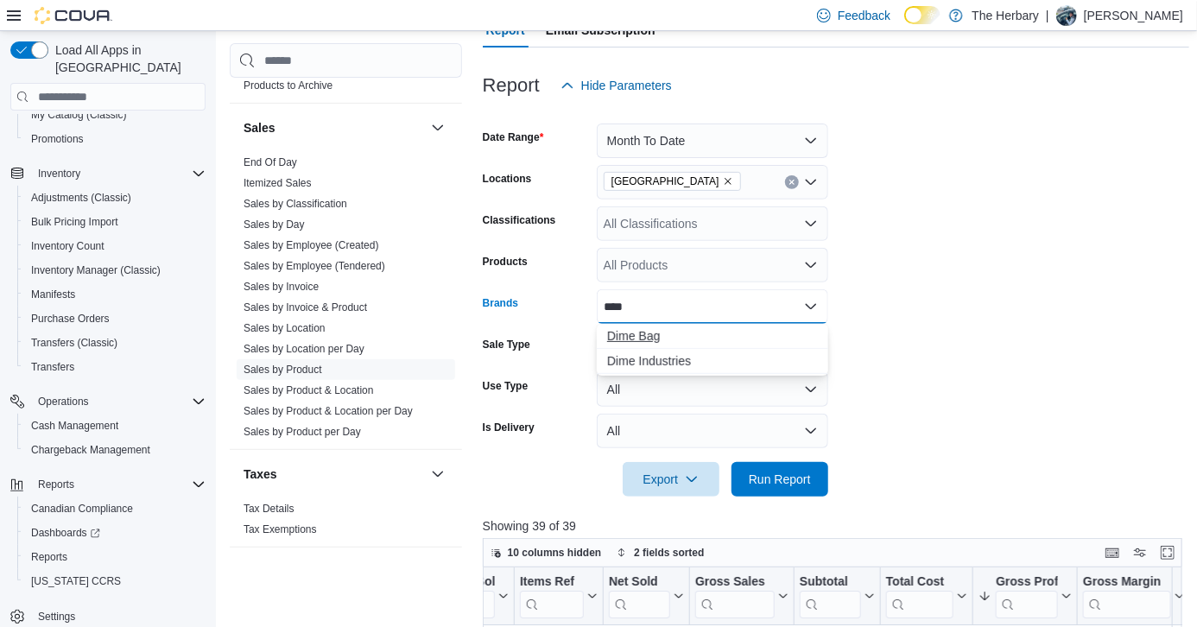
type input "****"
click at [649, 327] on span "Dime Bag" at bounding box center [712, 335] width 211 height 17
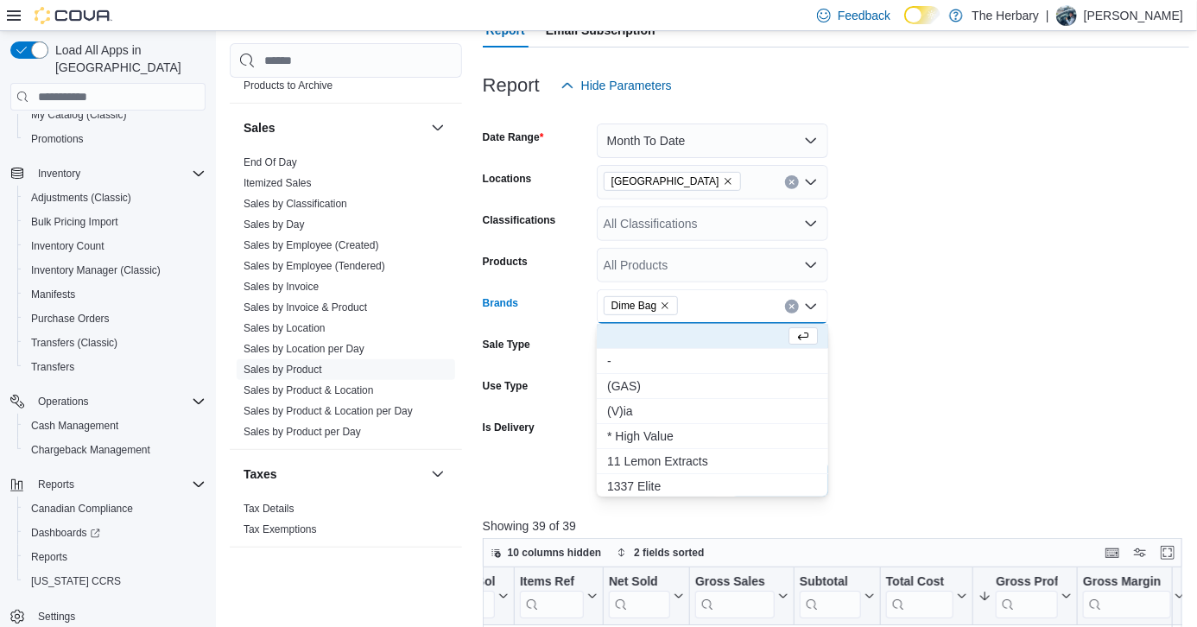
click at [971, 320] on form "Date Range Month To Date Locations London Classifications All Classifications P…" at bounding box center [837, 300] width 708 height 394
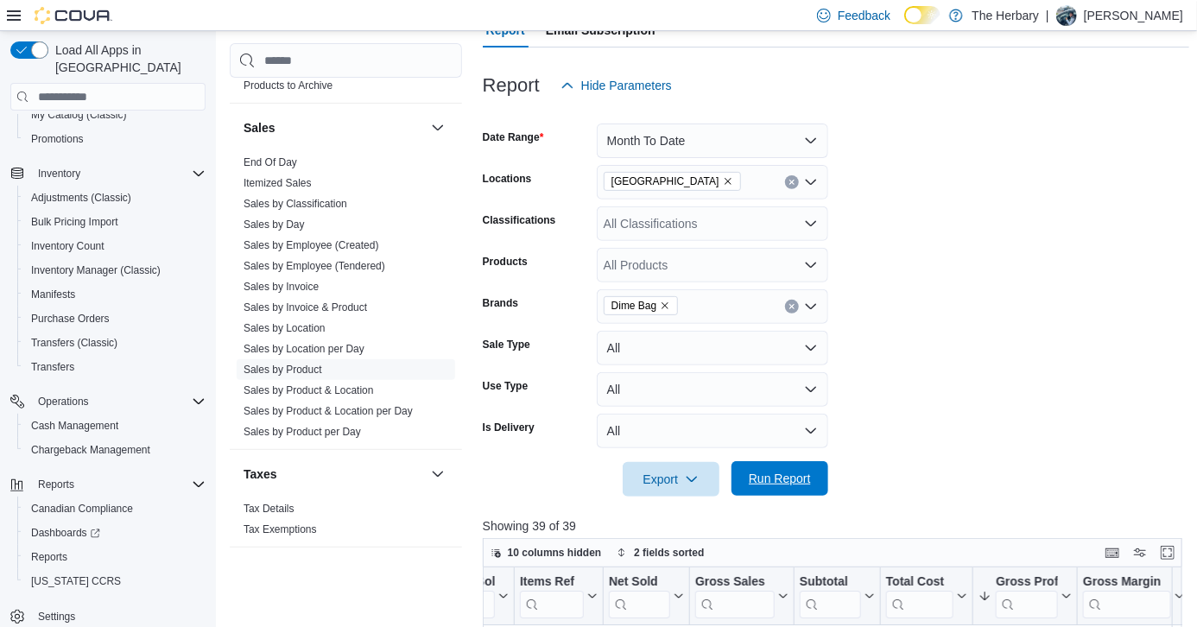
click at [802, 485] on span "Run Report" at bounding box center [780, 478] width 62 height 17
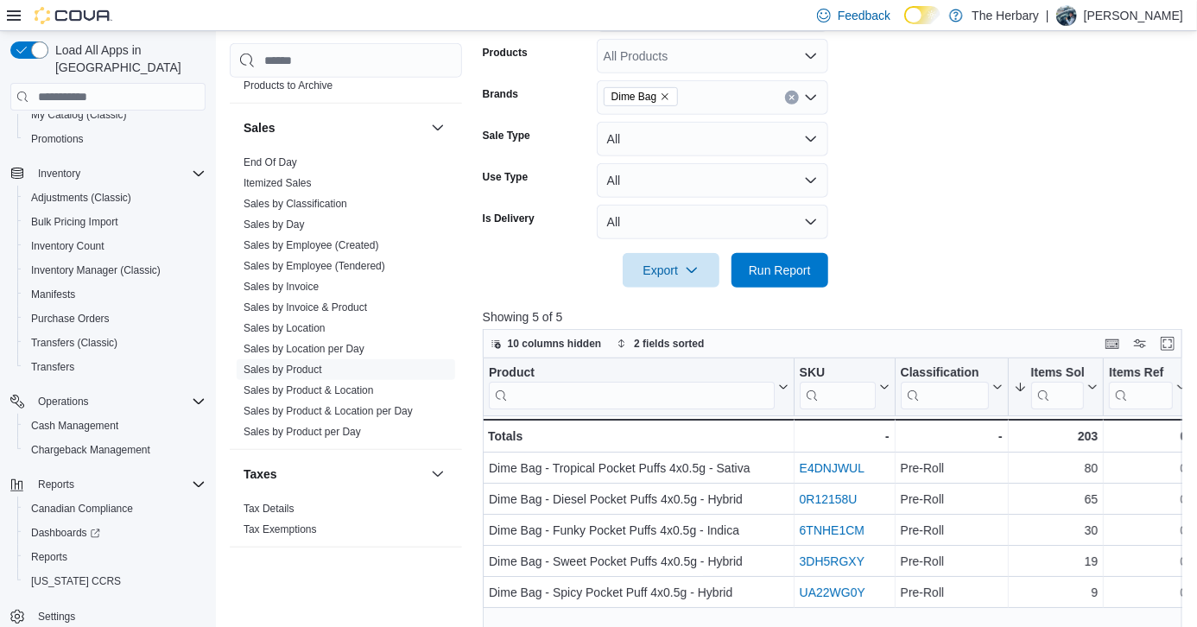
scroll to position [351, 0]
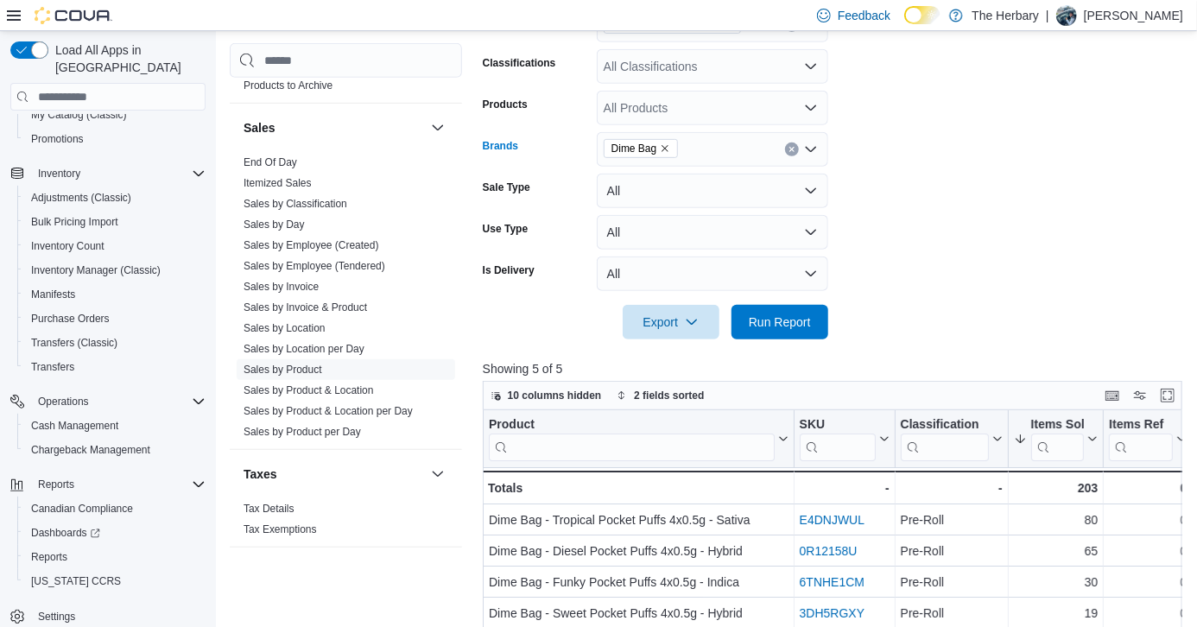
click at [792, 144] on button "Clear input" at bounding box center [792, 150] width 14 height 14
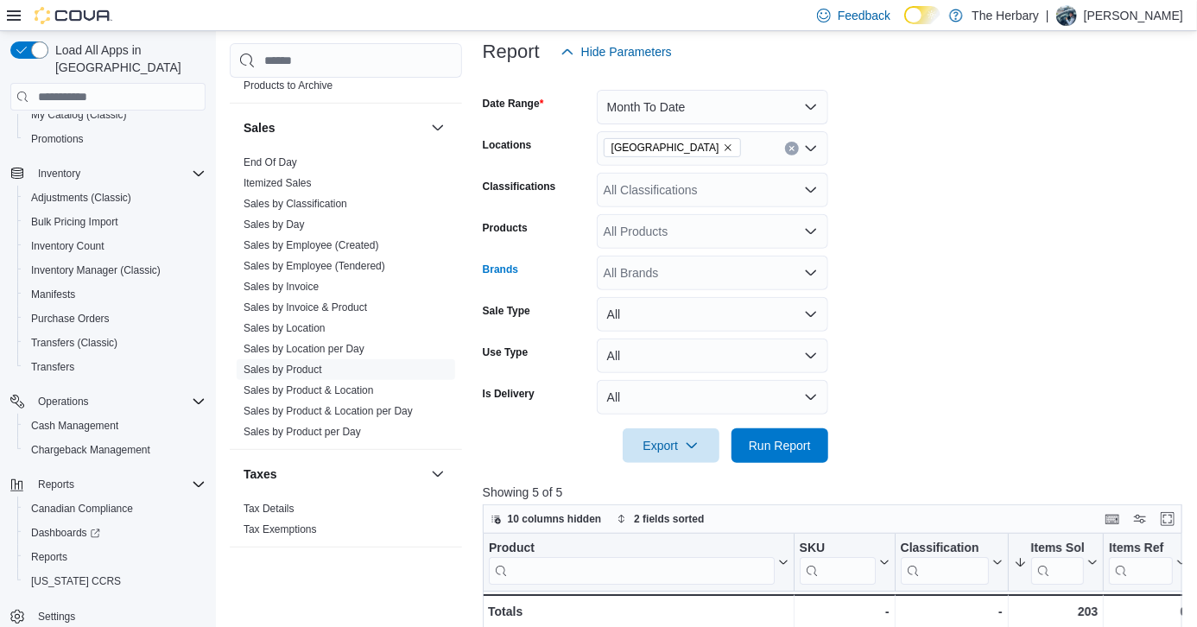
scroll to position [225, 0]
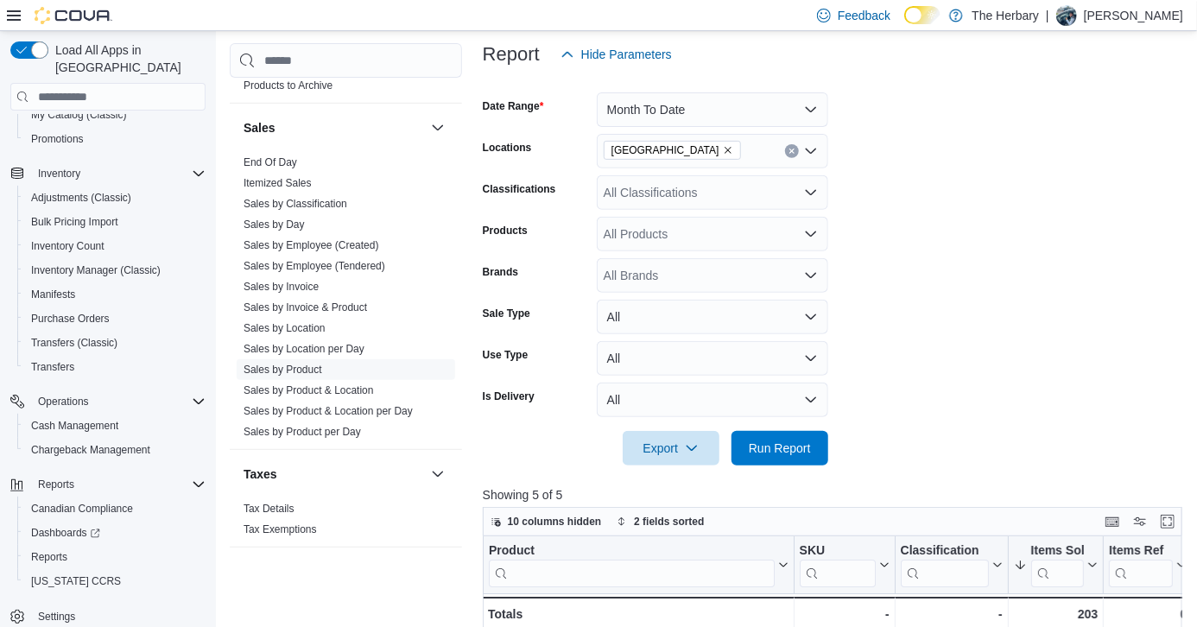
click at [902, 175] on form "Date Range Month To Date Locations London Classifications All Classifications P…" at bounding box center [837, 269] width 708 height 394
click at [789, 148] on icon "Clear input" at bounding box center [792, 151] width 7 height 7
click at [885, 258] on form "Date Range Month To Date Locations All Locations Classifications All Classifica…" at bounding box center [837, 269] width 708 height 394
click at [717, 264] on div "All Brands" at bounding box center [713, 275] width 232 height 35
type input "*****"
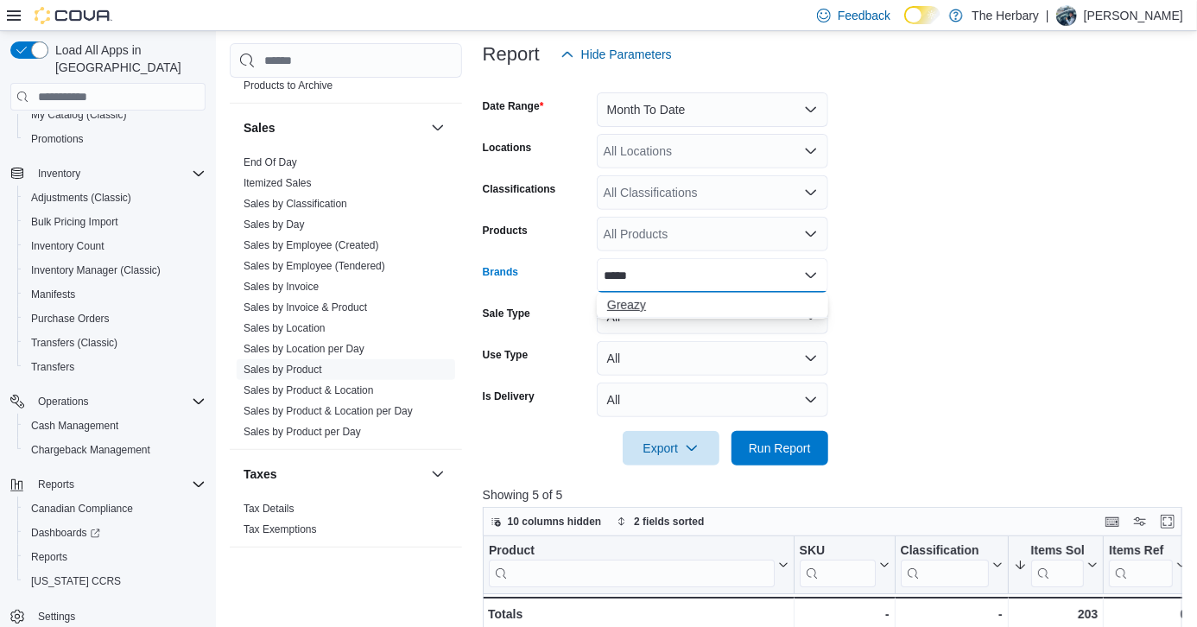
click at [619, 310] on span "Greazy" at bounding box center [712, 304] width 211 height 17
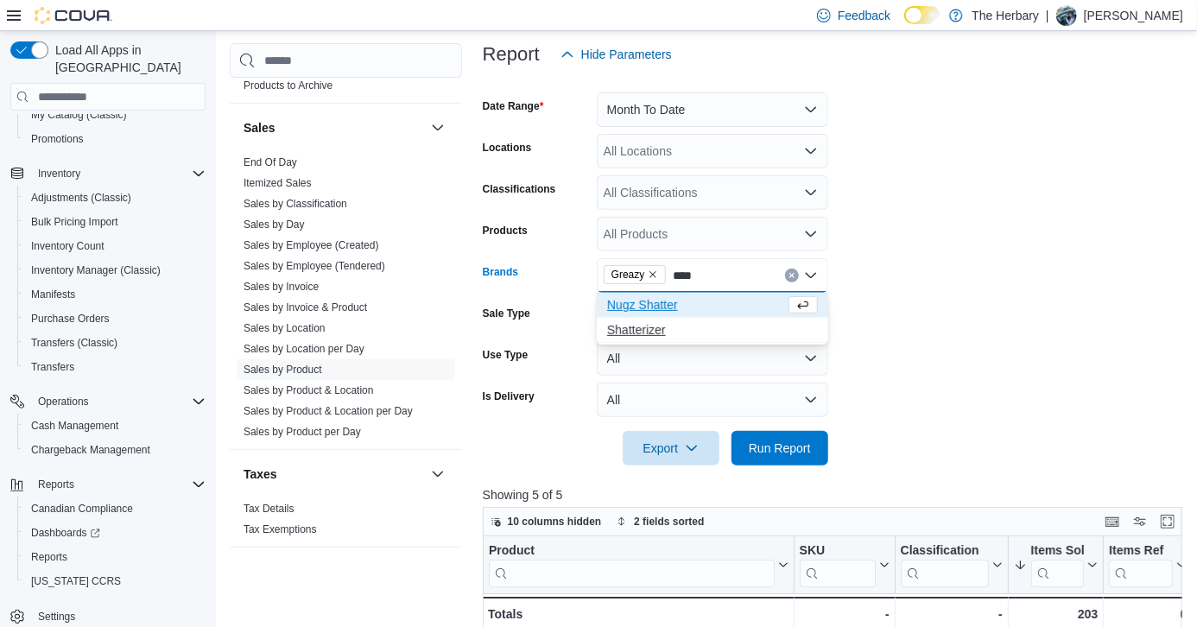
type input "****"
click at [642, 327] on span "Shatterizer" at bounding box center [712, 329] width 211 height 17
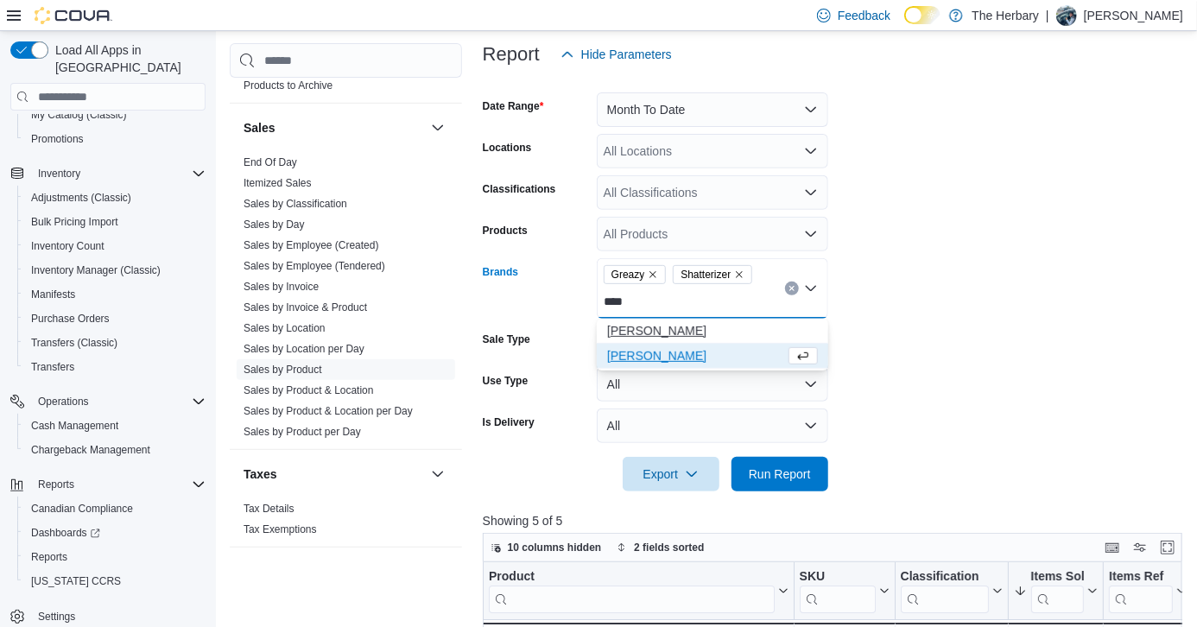
type input "****"
click at [664, 324] on span "Buddy Blooms" at bounding box center [712, 330] width 211 height 17
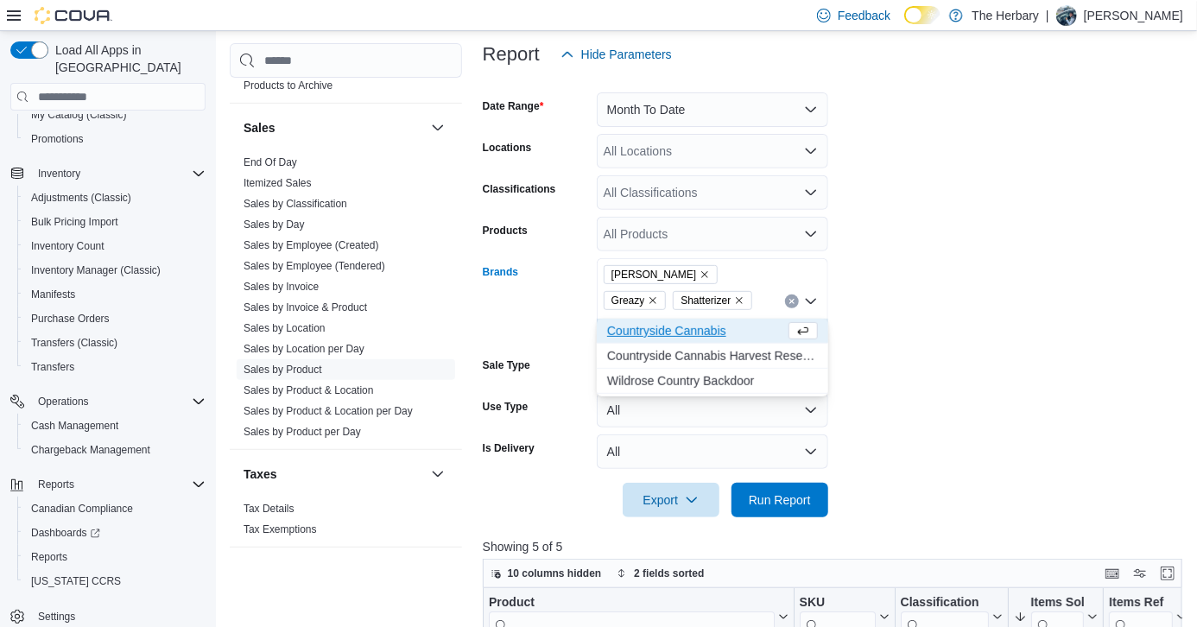
type input "******"
click at [664, 324] on span "Countryside Cannabis" at bounding box center [696, 330] width 178 height 17
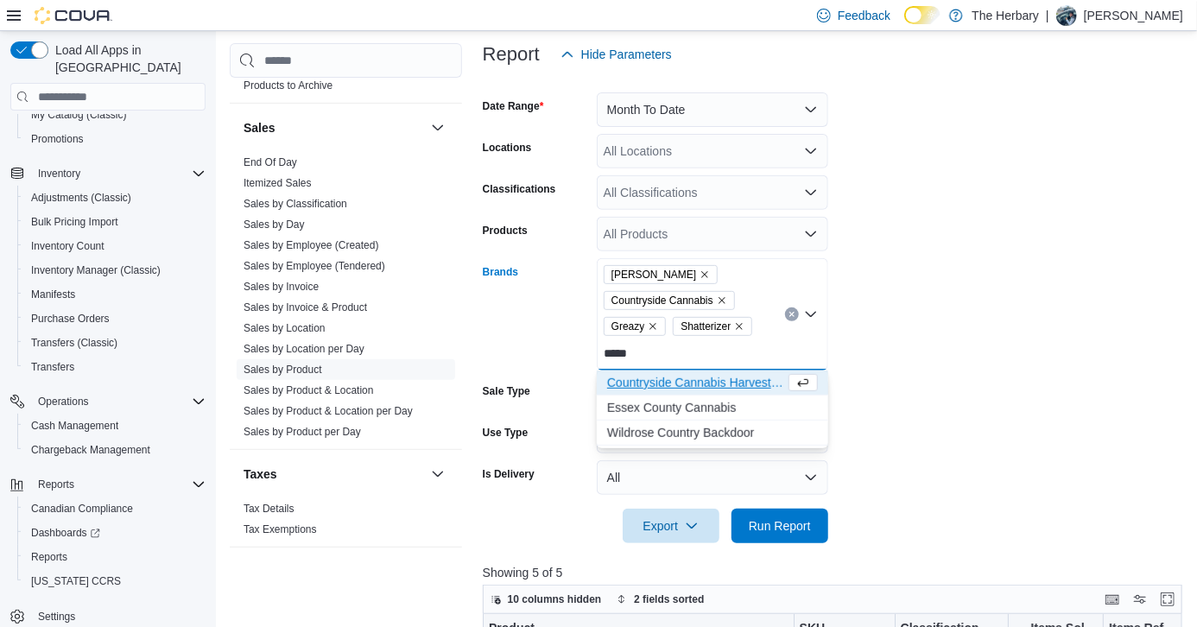
type input "*****"
click at [687, 378] on span "Countryside Cannabis Harvest Reserve" at bounding box center [696, 382] width 178 height 17
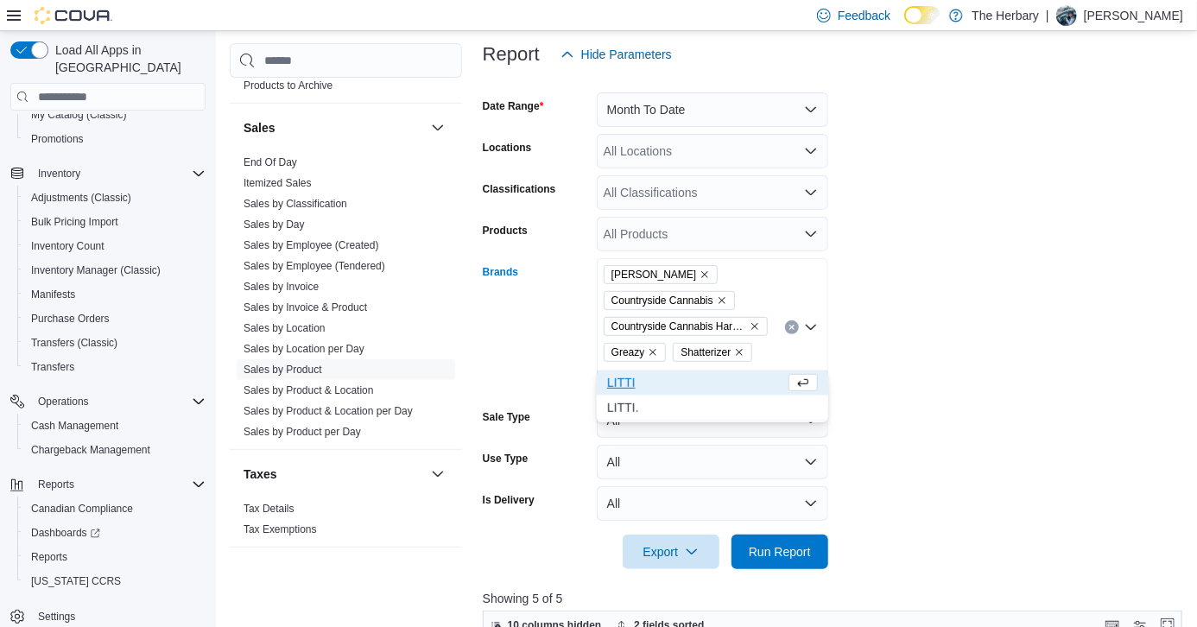
type input "*****"
click at [657, 374] on span "LITTI" at bounding box center [696, 382] width 178 height 17
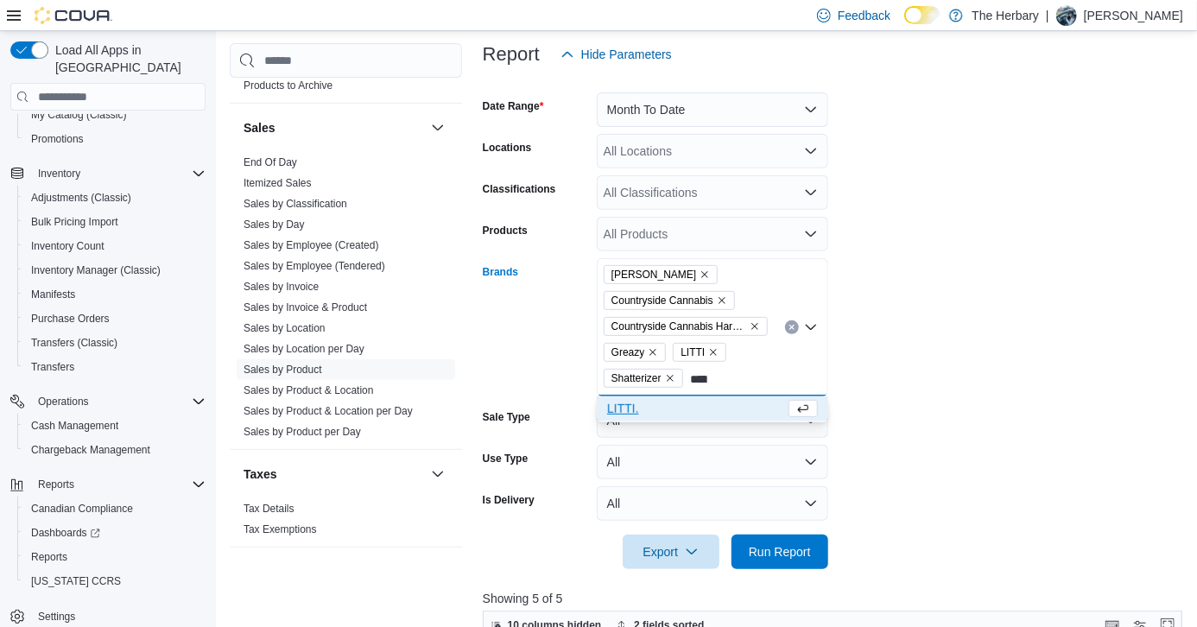
type input "*****"
click at [627, 410] on span "LITTI." at bounding box center [696, 408] width 178 height 17
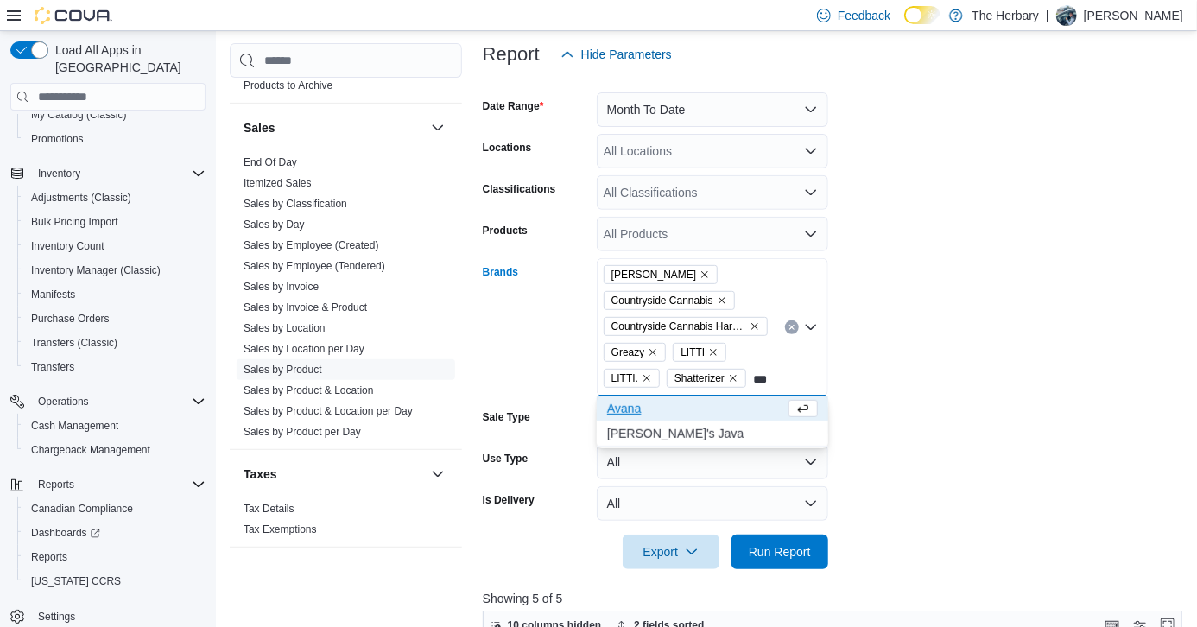
type input "***"
click at [630, 402] on span "Avana" at bounding box center [696, 408] width 178 height 17
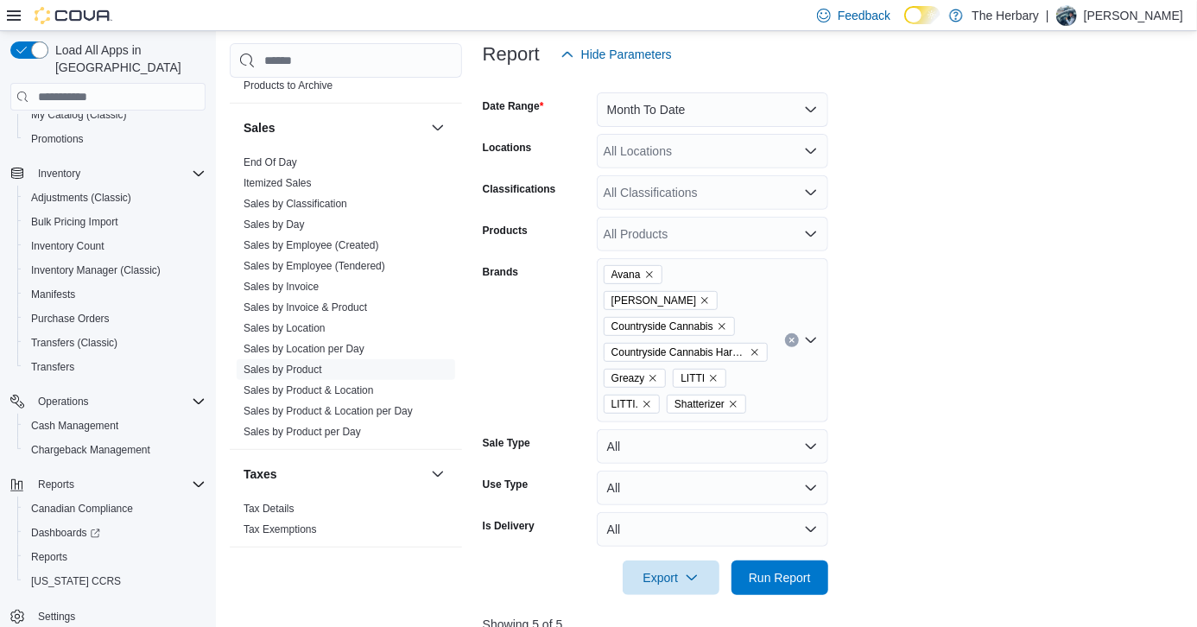
click at [860, 424] on form "Date Range Month To Date Locations All Locations Classifications All Classifica…" at bounding box center [837, 334] width 708 height 524
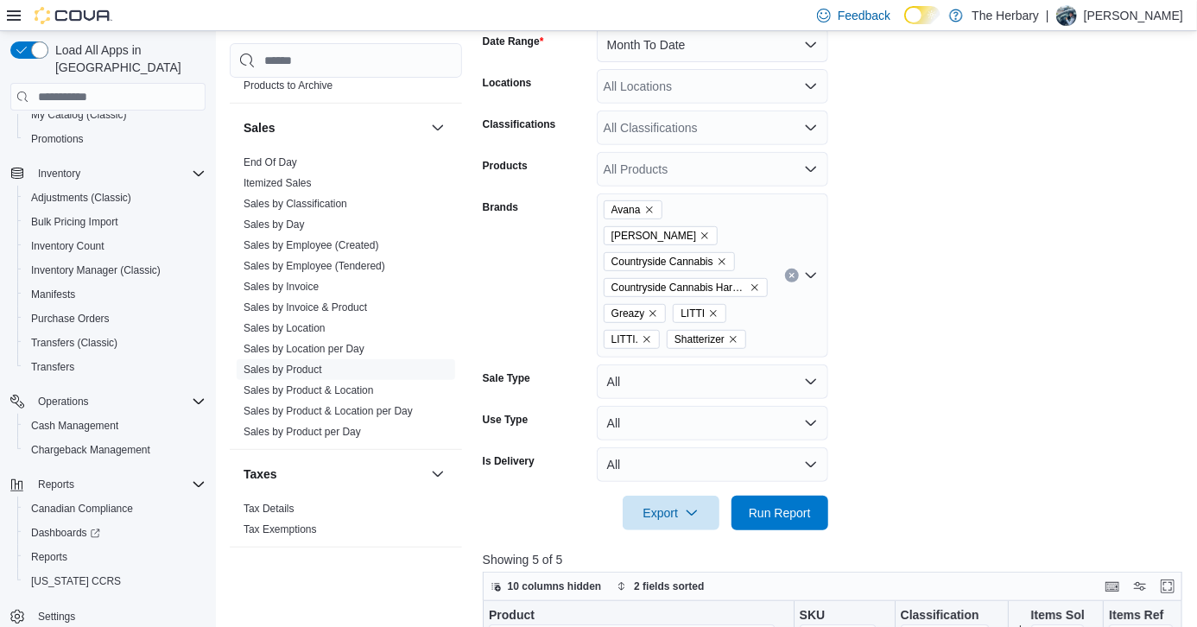
scroll to position [290, 0]
click at [790, 494] on span "Run Report" at bounding box center [780, 511] width 76 height 35
